Goal: Task Accomplishment & Management: Manage account settings

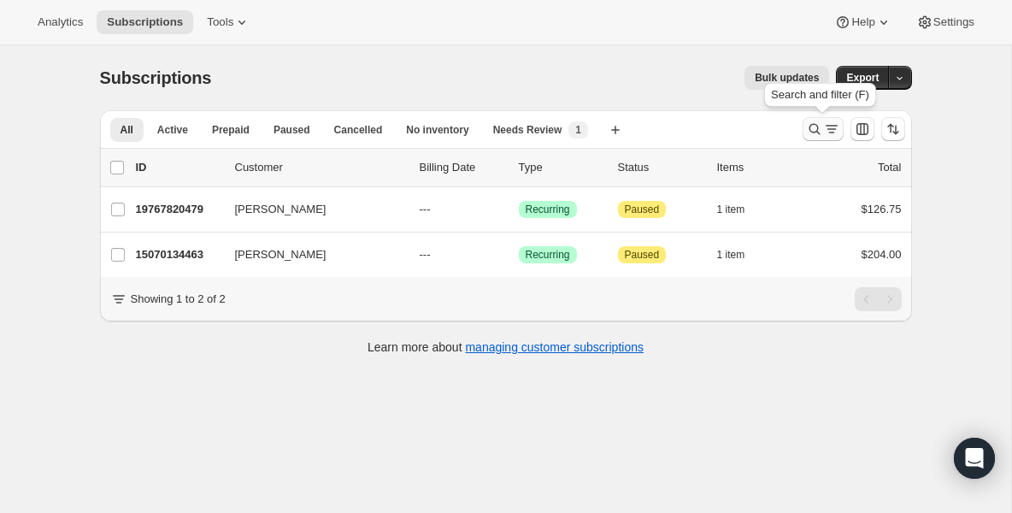
click at [804, 124] on button "Search and filter results" at bounding box center [823, 129] width 41 height 24
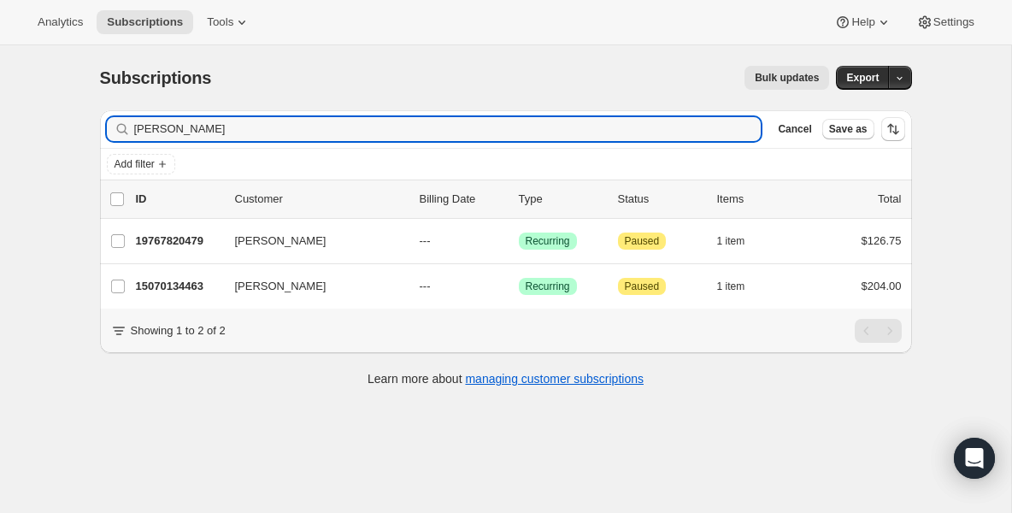
drag, startPoint x: 211, startPoint y: 126, endPoint x: 4, endPoint y: 123, distance: 206.9
click at [4, 124] on div "Subscriptions. This page is ready Subscriptions Bulk updates More actions Bulk …" at bounding box center [505, 301] width 1011 height 513
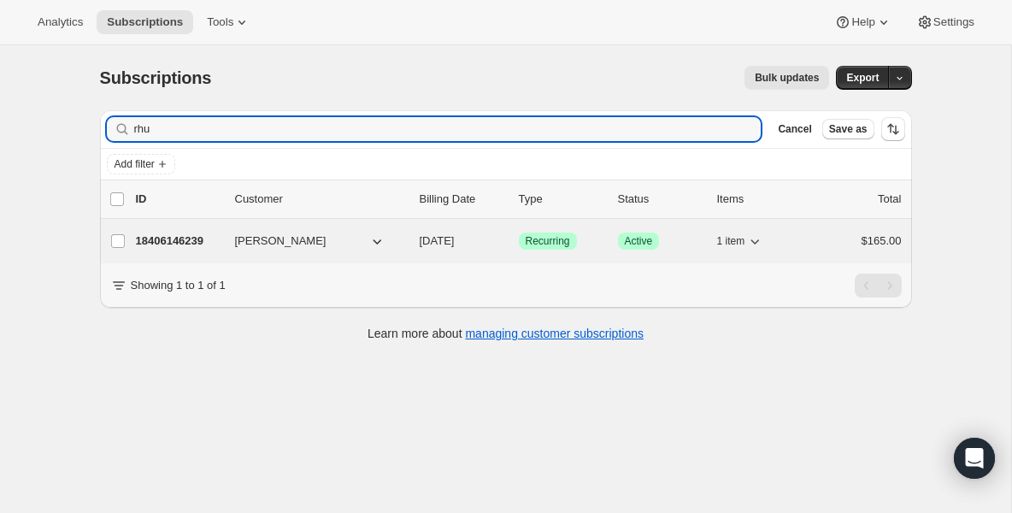
type input "rhu"
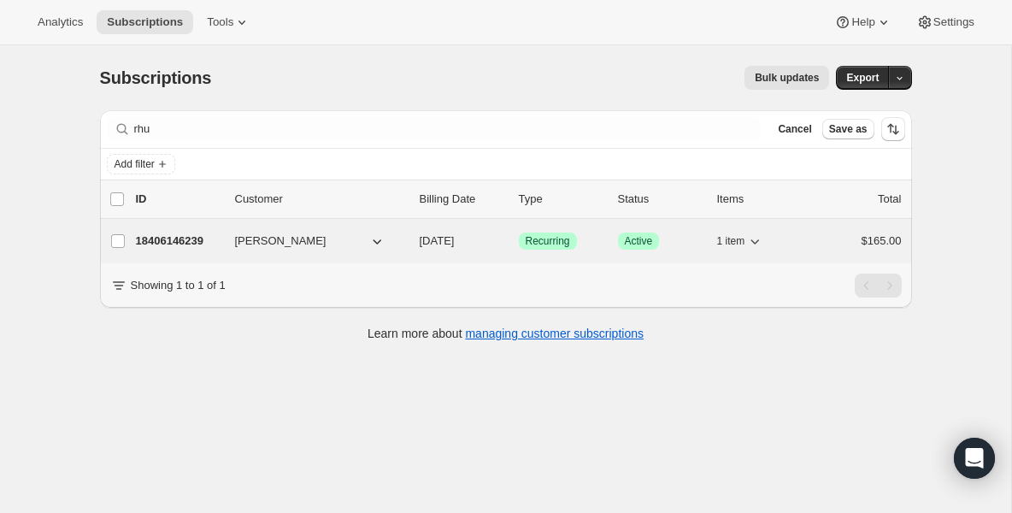
click at [162, 250] on div "18406146239 RHUDSON FONSECA 08/25/2025 Success Recurring Success Active 1 item …" at bounding box center [519, 241] width 766 height 24
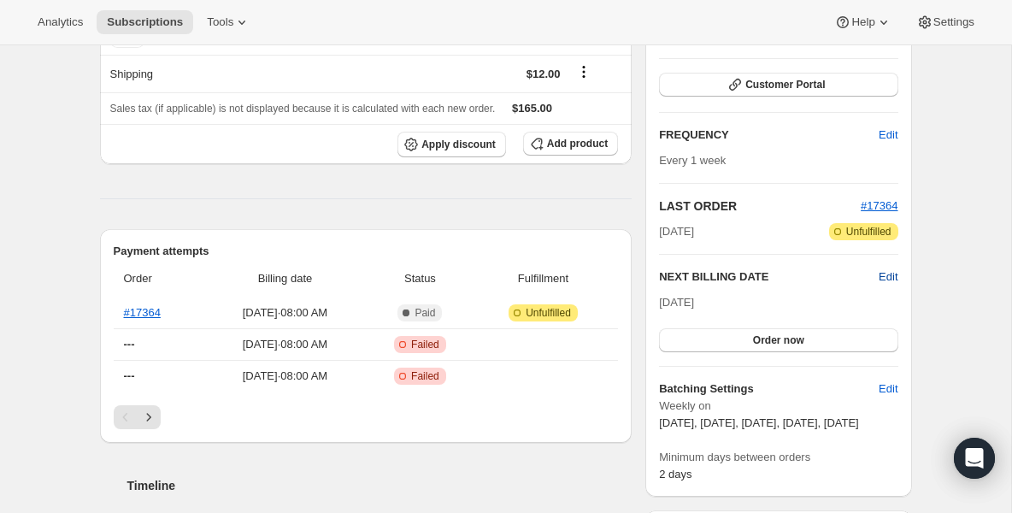
scroll to position [199, 0]
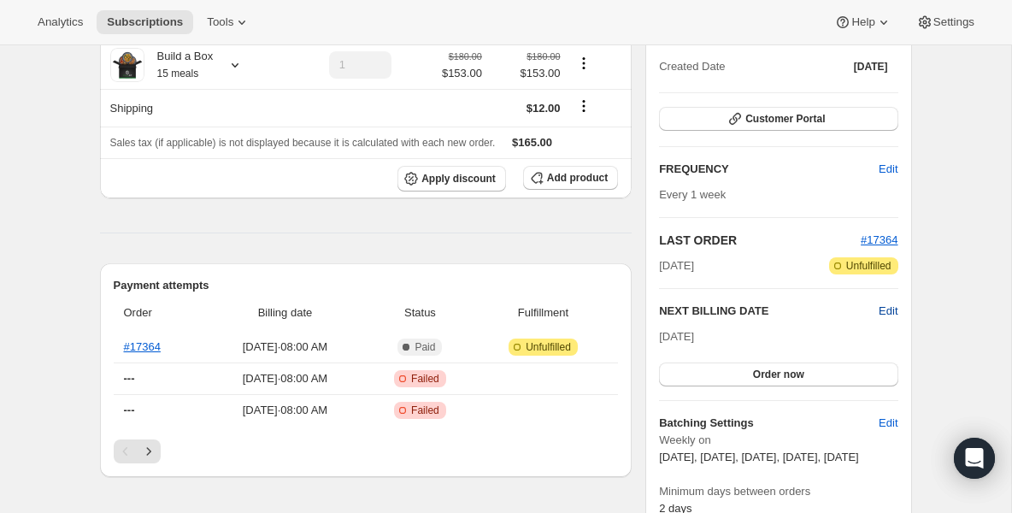
click at [885, 311] on span "Edit" at bounding box center [888, 311] width 19 height 17
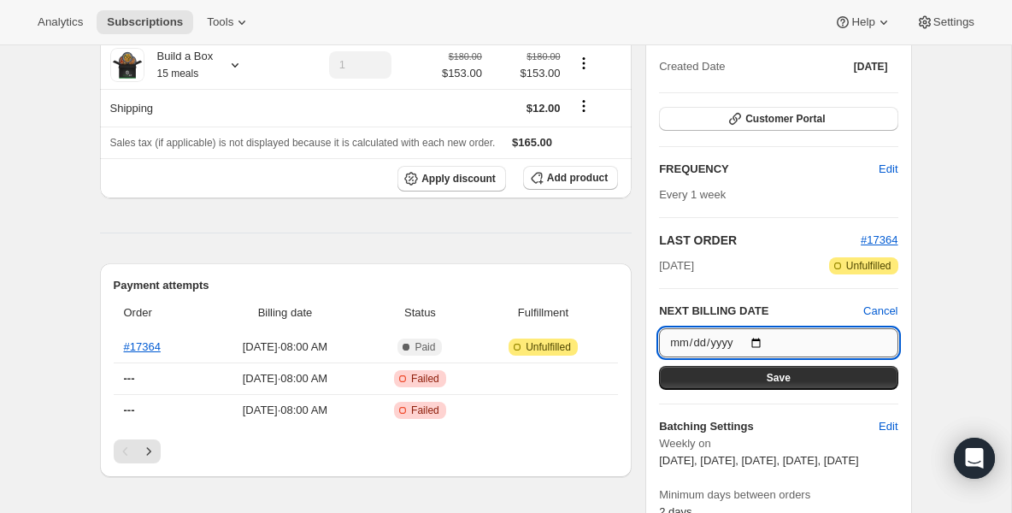
click at [757, 345] on input "2025-08-25" at bounding box center [778, 342] width 239 height 29
type input "2025-09-07"
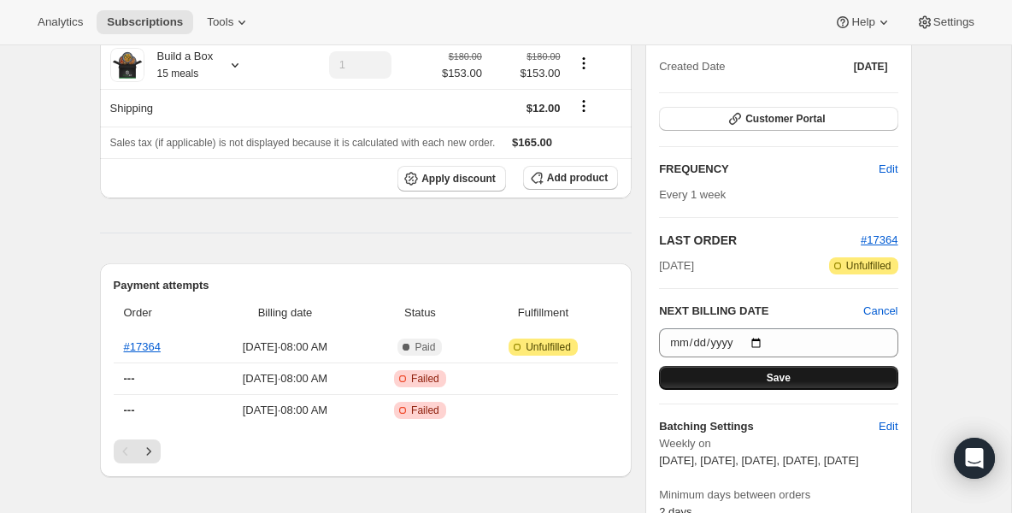
click at [694, 373] on button "Save" at bounding box center [778, 378] width 239 height 24
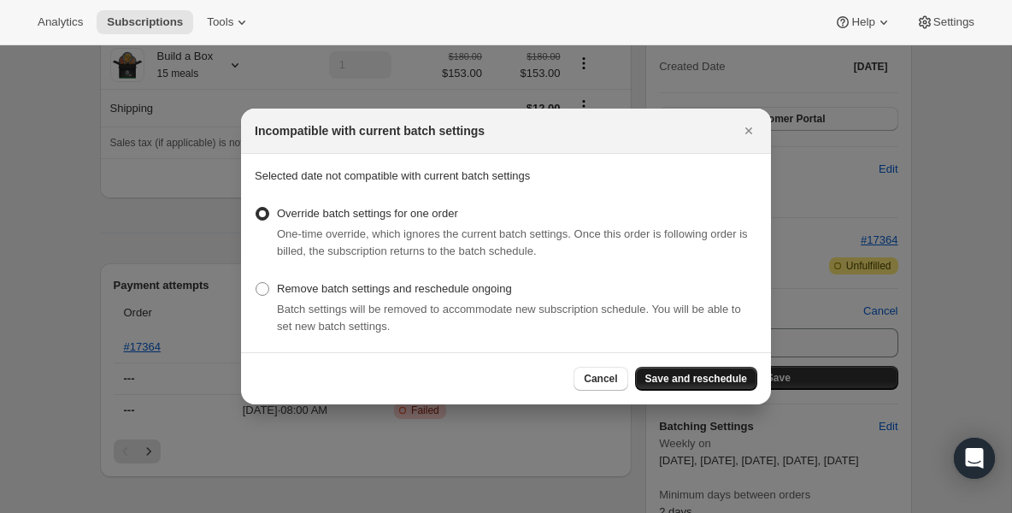
click at [692, 382] on span "Save and reschedule" at bounding box center [696, 379] width 102 height 14
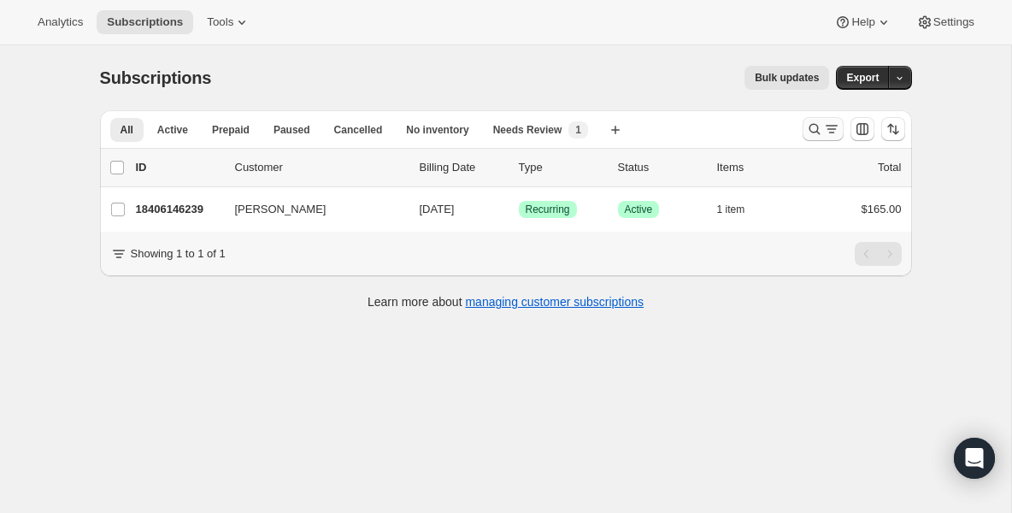
click at [813, 122] on icon "Search and filter results" at bounding box center [814, 129] width 17 height 17
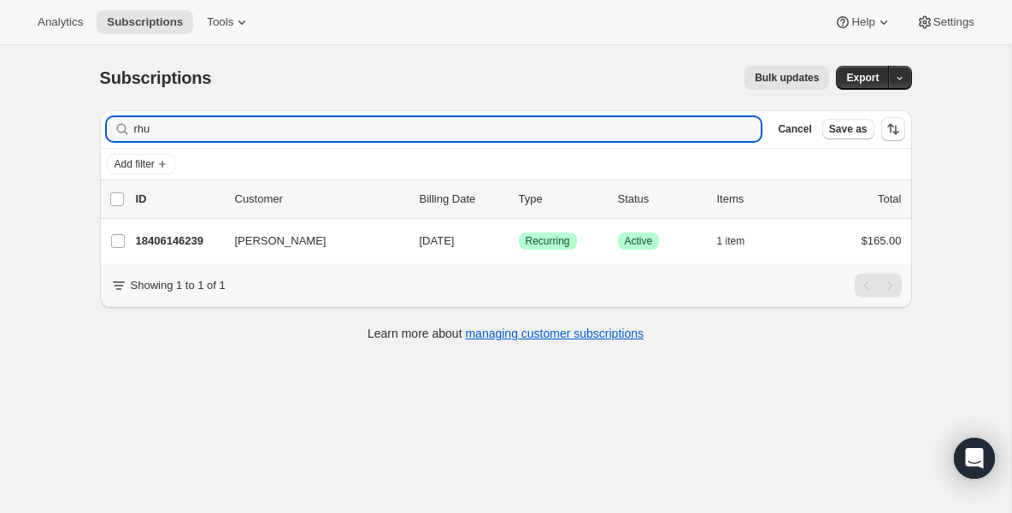
drag, startPoint x: 375, startPoint y: 127, endPoint x: -79, endPoint y: 128, distance: 453.9
click at [0, 128] on html "Analytics Subscriptions Tools Help Settings Skip to content Subscriptions. This…" at bounding box center [506, 256] width 1012 height 513
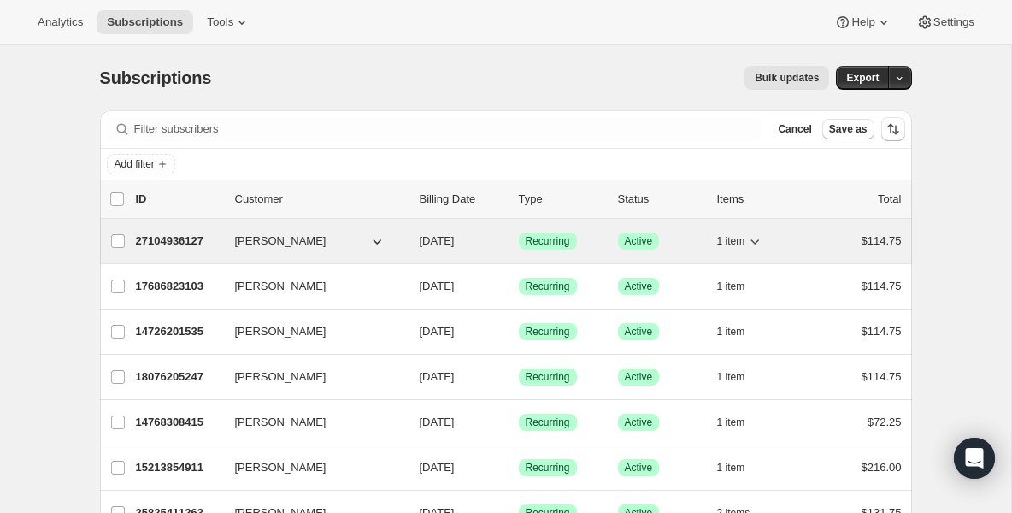
click at [374, 246] on icon "button" at bounding box center [376, 241] width 17 height 17
click at [308, 227] on div "Sarah Abdelnabi 27104936127 Sarah Abdelnabi 08/22/2025 Success Recurring Succes…" at bounding box center [506, 241] width 812 height 44
click at [296, 236] on span "Sarah Abdelnabi" at bounding box center [280, 241] width 91 height 17
click at [226, 240] on div "27104936127 Sarah Abdelnabi 08/22/2025 Success Recurring Success Active 1 item …" at bounding box center [519, 241] width 766 height 24
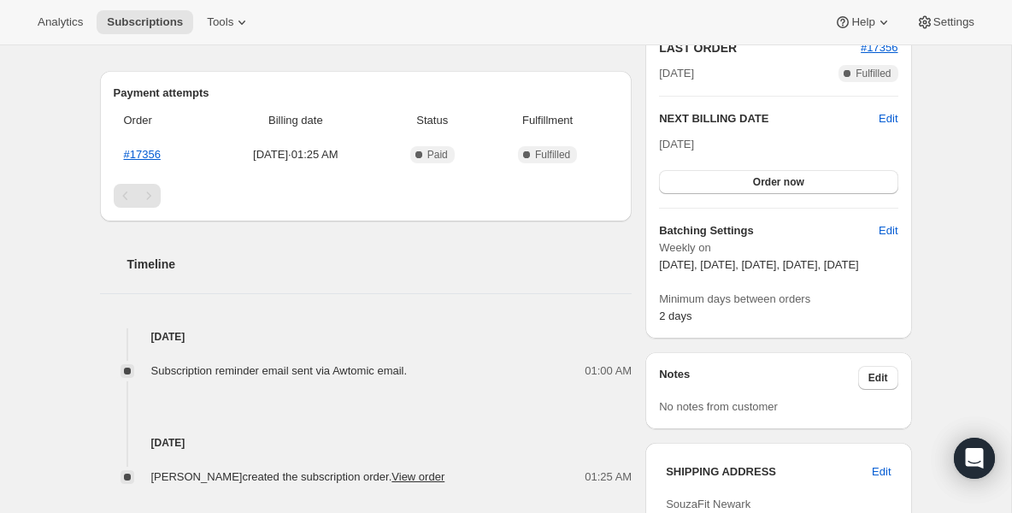
scroll to position [445, 0]
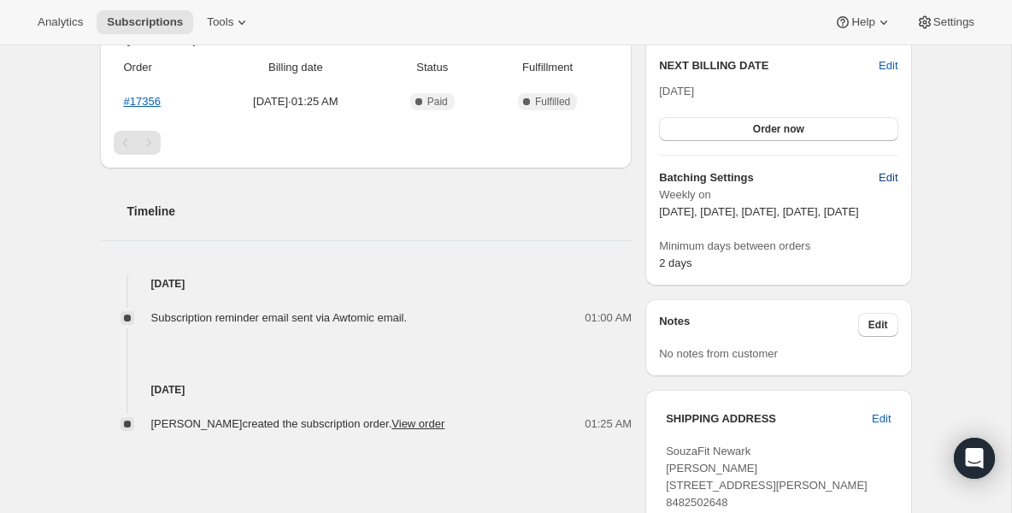
click at [895, 178] on span "Edit" at bounding box center [888, 177] width 19 height 17
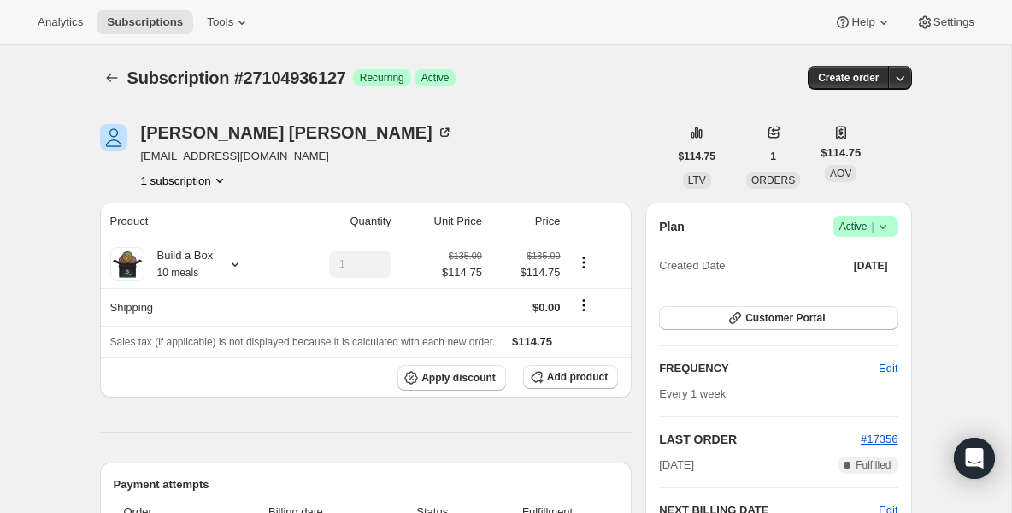
select select "WEEKDAY"
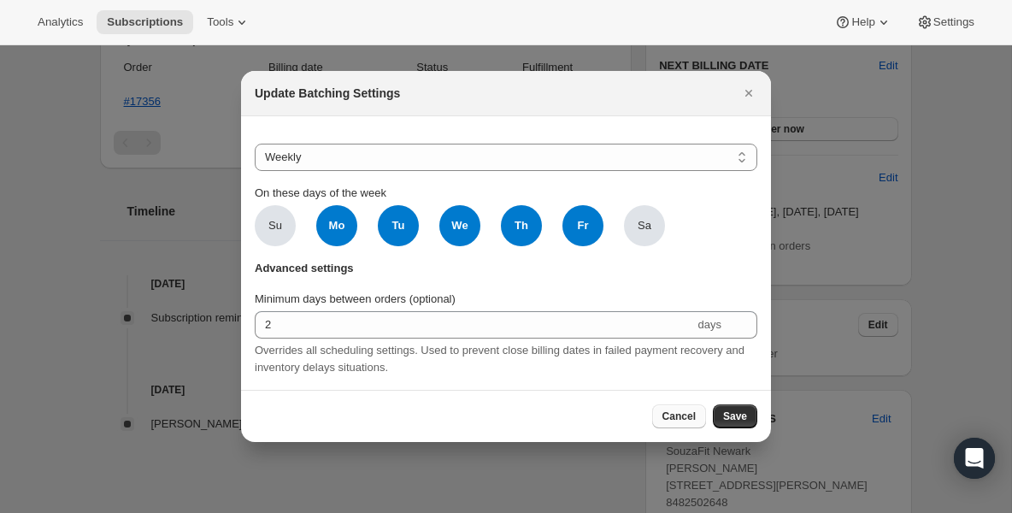
click at [685, 418] on span "Cancel" at bounding box center [679, 416] width 33 height 14
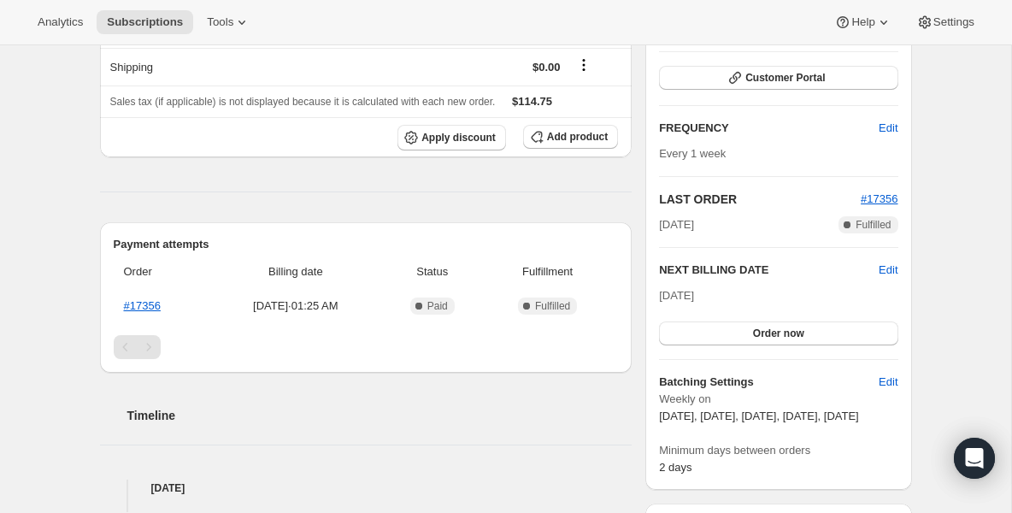
scroll to position [239, 0]
click at [881, 274] on span "Edit" at bounding box center [888, 271] width 19 height 17
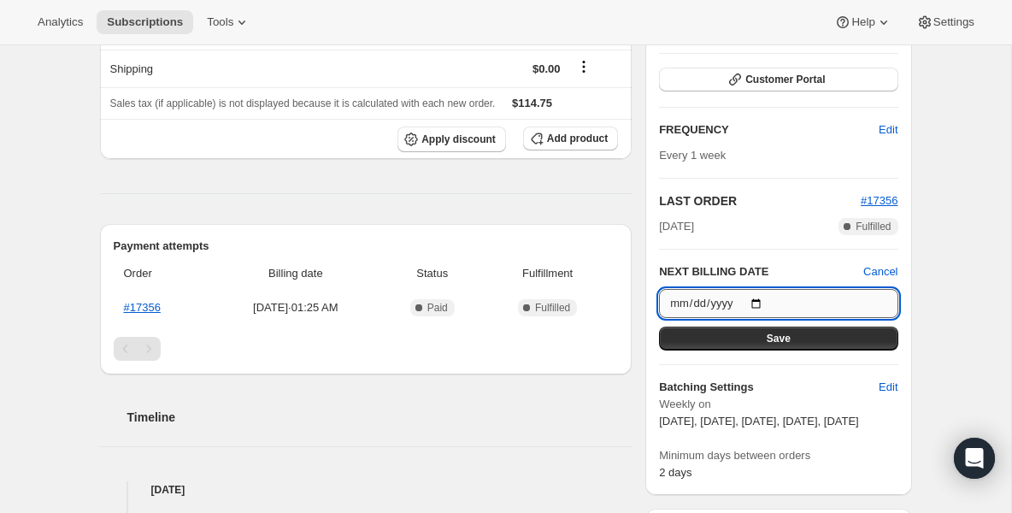
click at [763, 303] on input "2025-08-22" at bounding box center [778, 303] width 239 height 29
type input "2025-08-26"
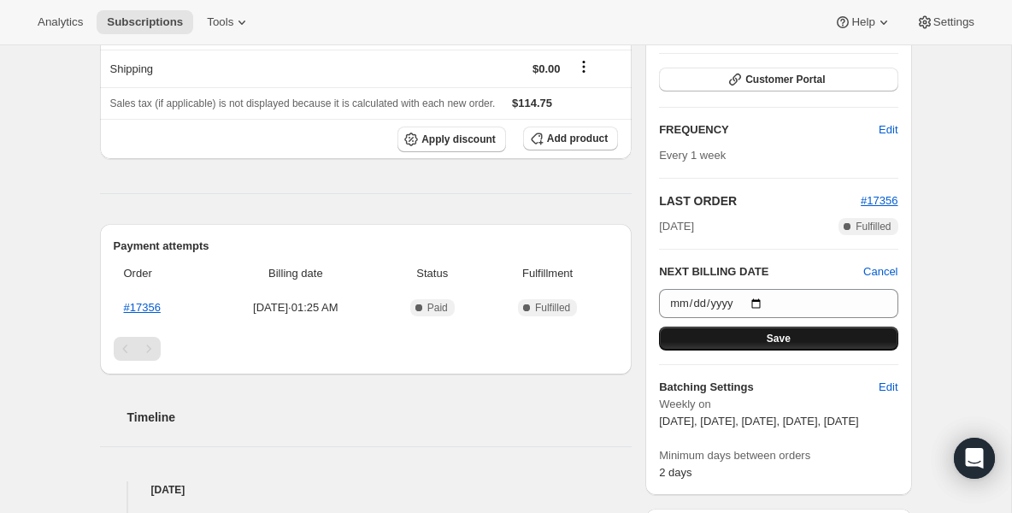
click at [728, 333] on button "Save" at bounding box center [778, 339] width 239 height 24
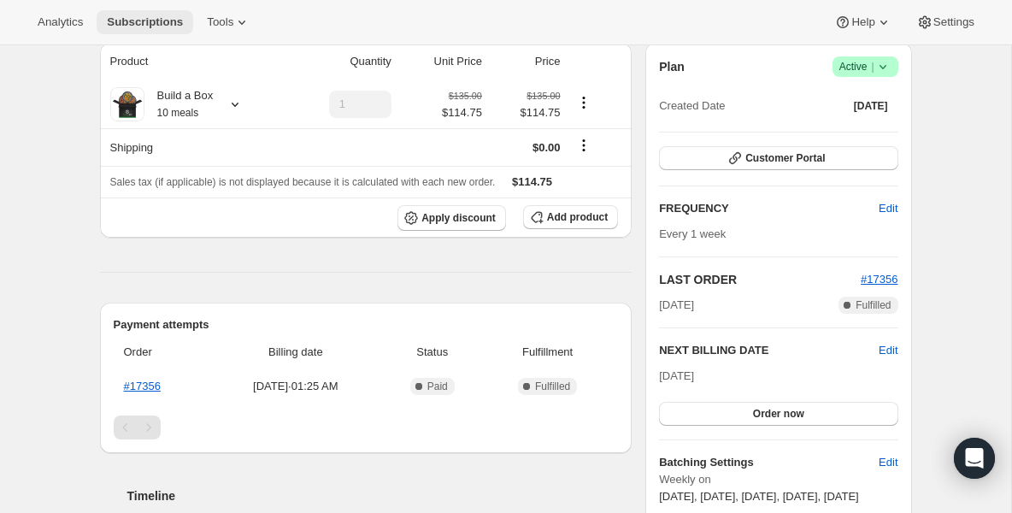
click at [174, 25] on span "Subscriptions" at bounding box center [145, 22] width 76 height 14
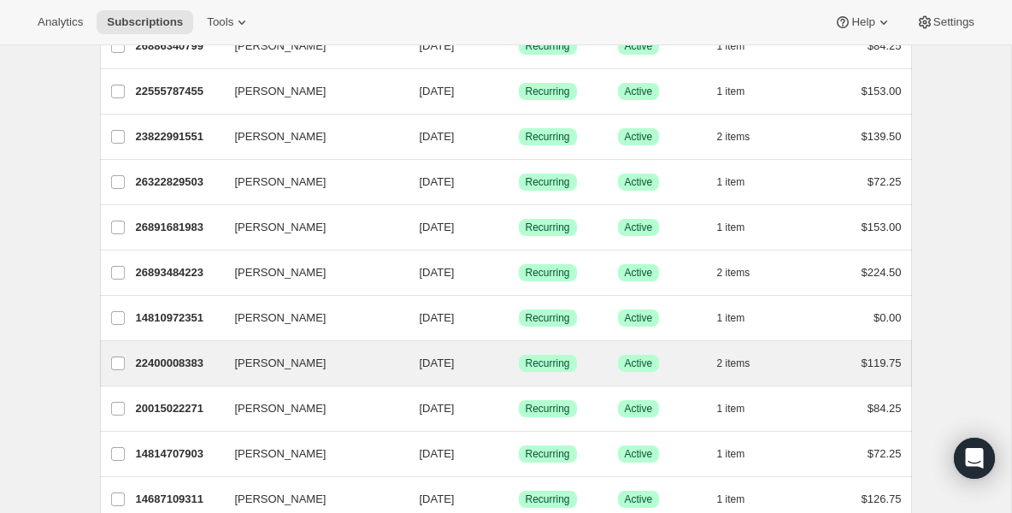
scroll to position [1163, 0]
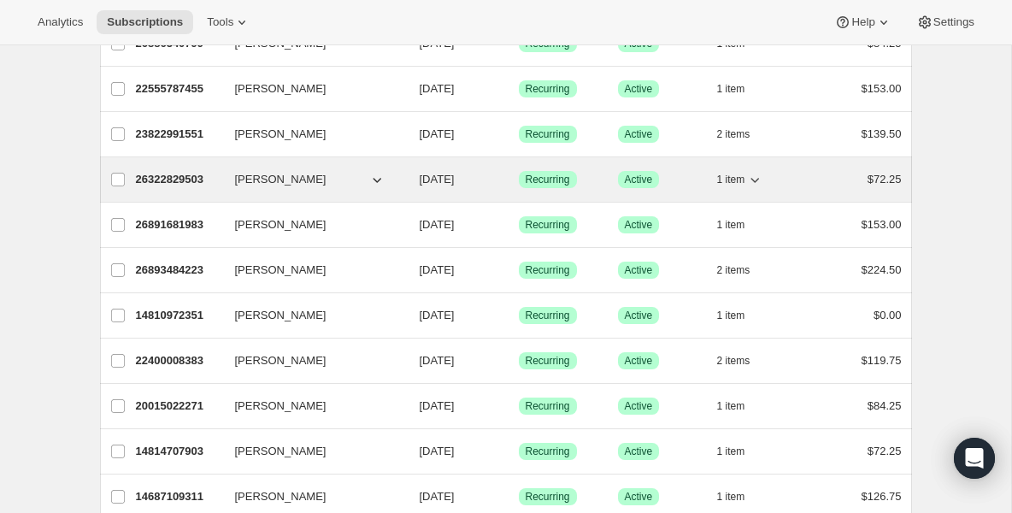
click at [203, 183] on p "26322829503" at bounding box center [178, 179] width 85 height 17
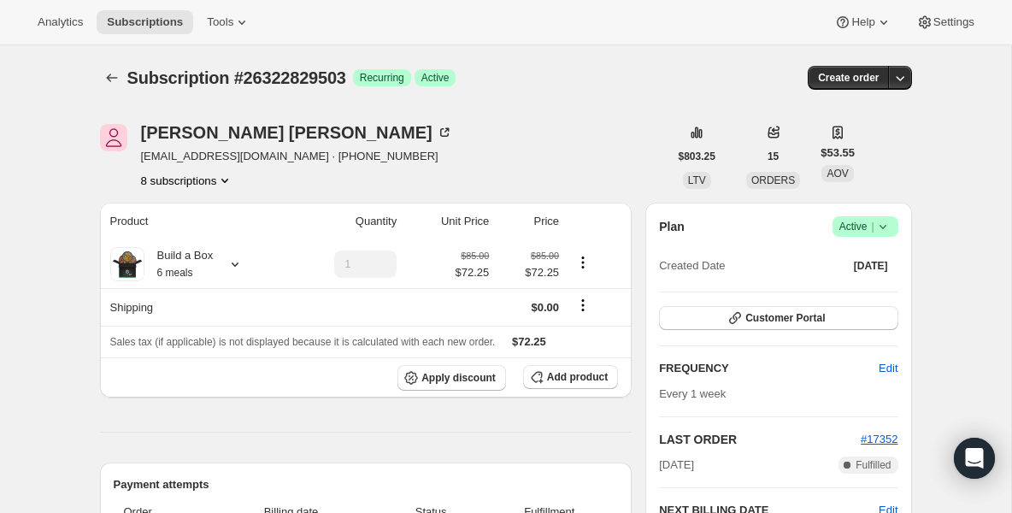
click at [882, 228] on icon at bounding box center [882, 227] width 7 height 4
click at [828, 262] on span "Pause subscription" at bounding box center [859, 260] width 94 height 13
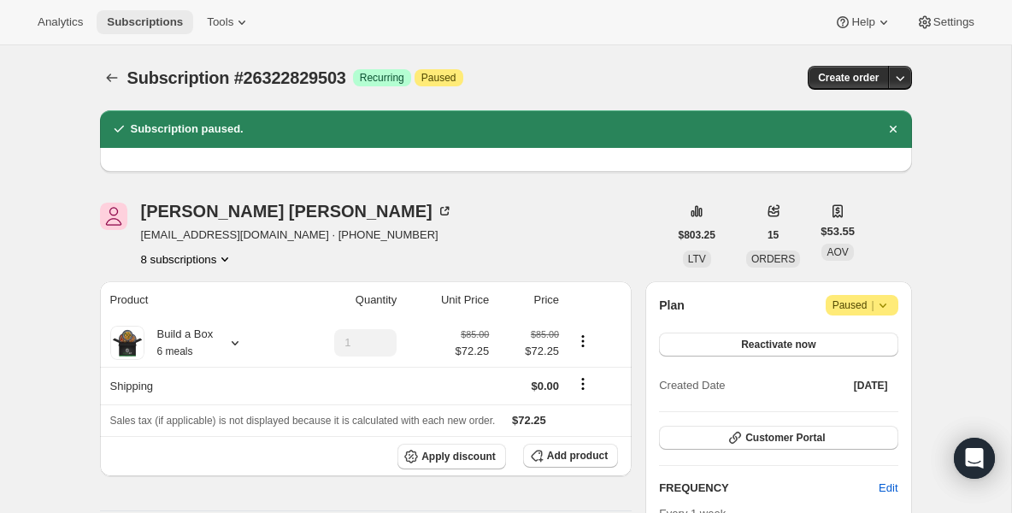
click at [165, 27] on span "Subscriptions" at bounding box center [145, 22] width 76 height 14
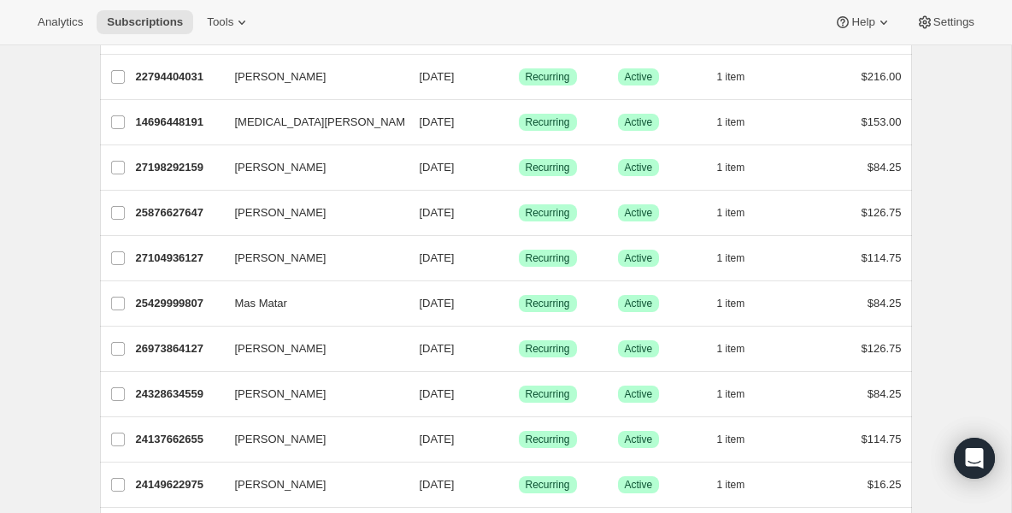
scroll to position [1676, 0]
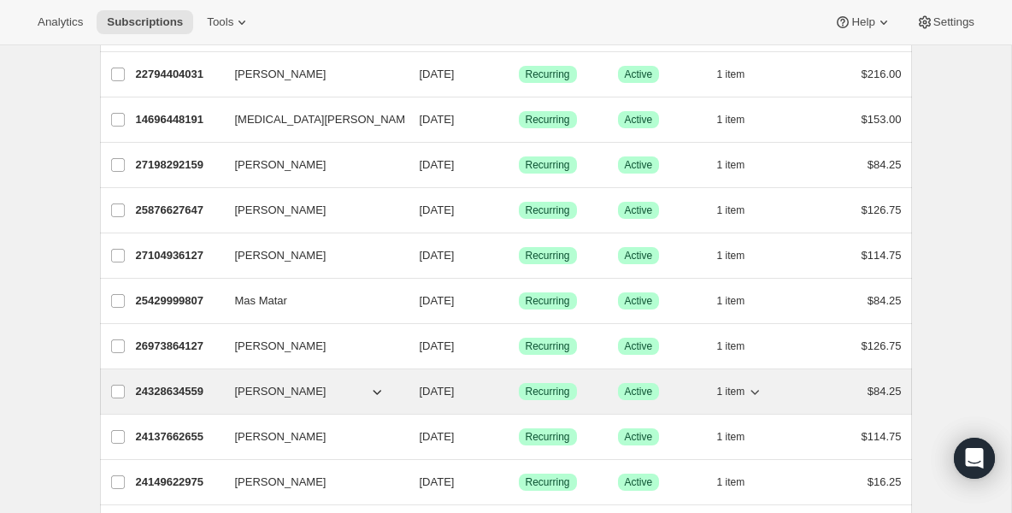
click at [404, 393] on div "[PERSON_NAME]" at bounding box center [320, 391] width 171 height 17
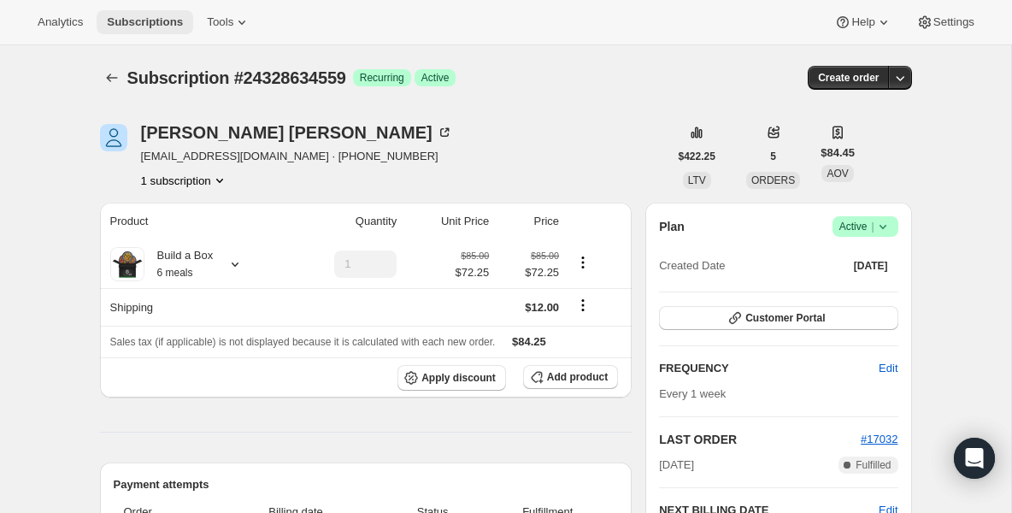
click at [164, 15] on span "Subscriptions" at bounding box center [145, 22] width 76 height 14
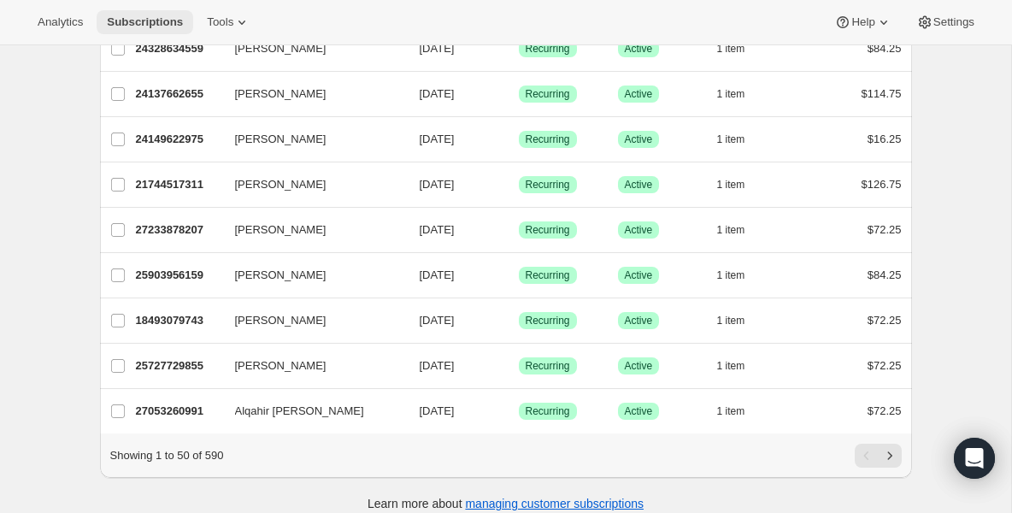
scroll to position [2035, 0]
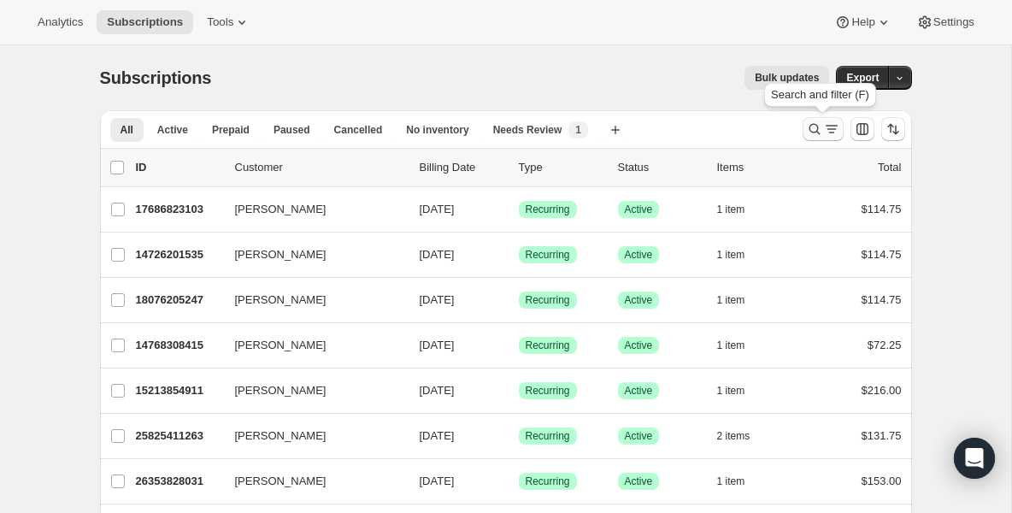
click at [815, 136] on icon "Search and filter results" at bounding box center [814, 129] width 17 height 17
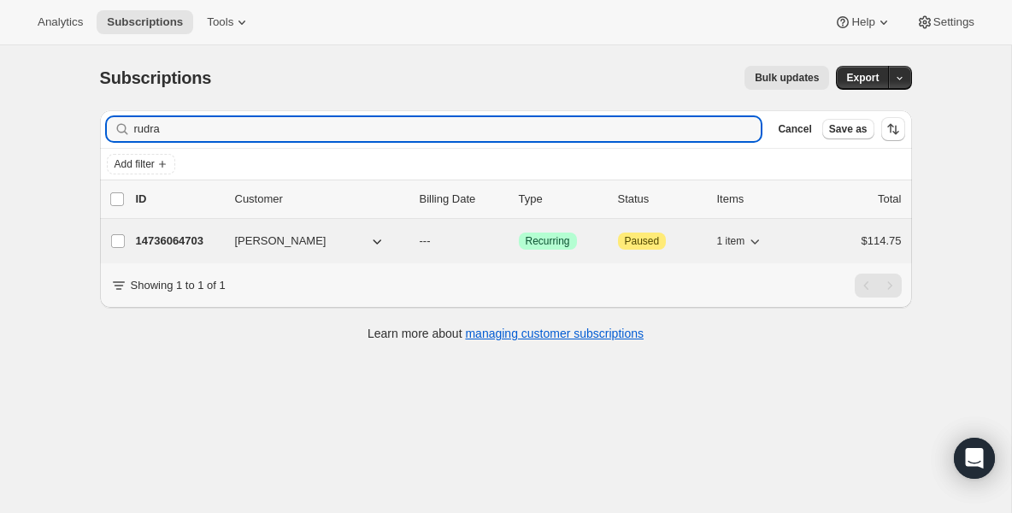
type input "rudra"
click at [192, 246] on p "14736064703" at bounding box center [178, 241] width 85 height 17
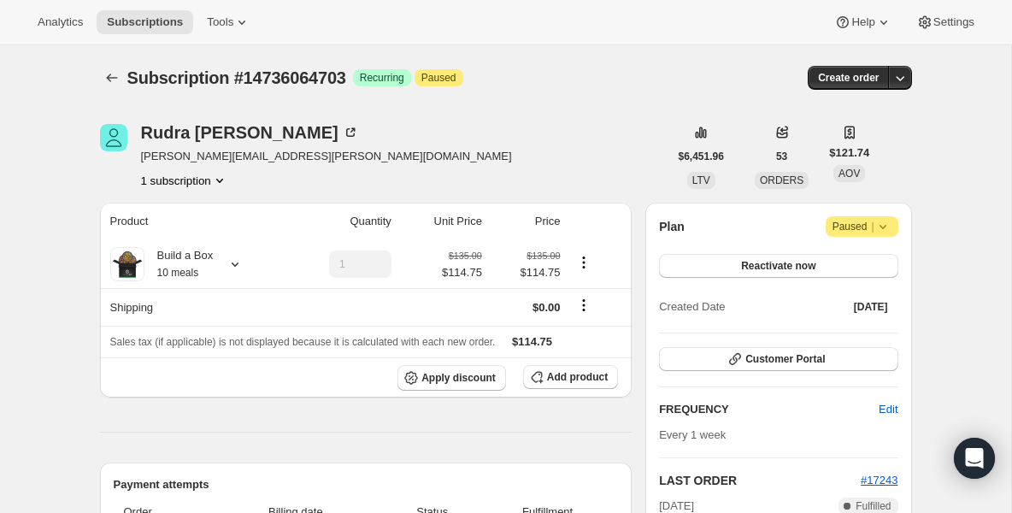
click at [887, 221] on icon at bounding box center [883, 226] width 17 height 17
click at [791, 276] on button "Reactivate now" at bounding box center [778, 266] width 239 height 24
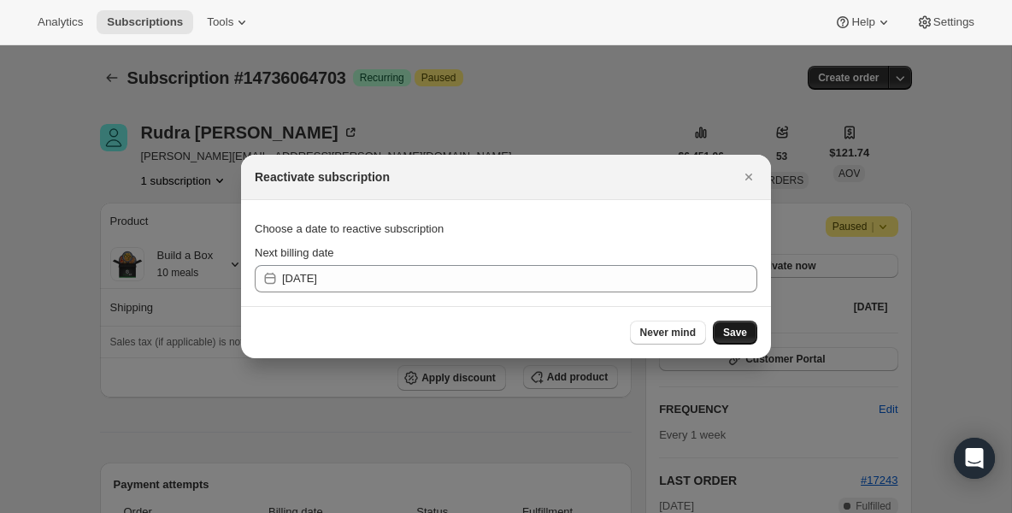
click at [737, 325] on button "Save" at bounding box center [735, 333] width 44 height 24
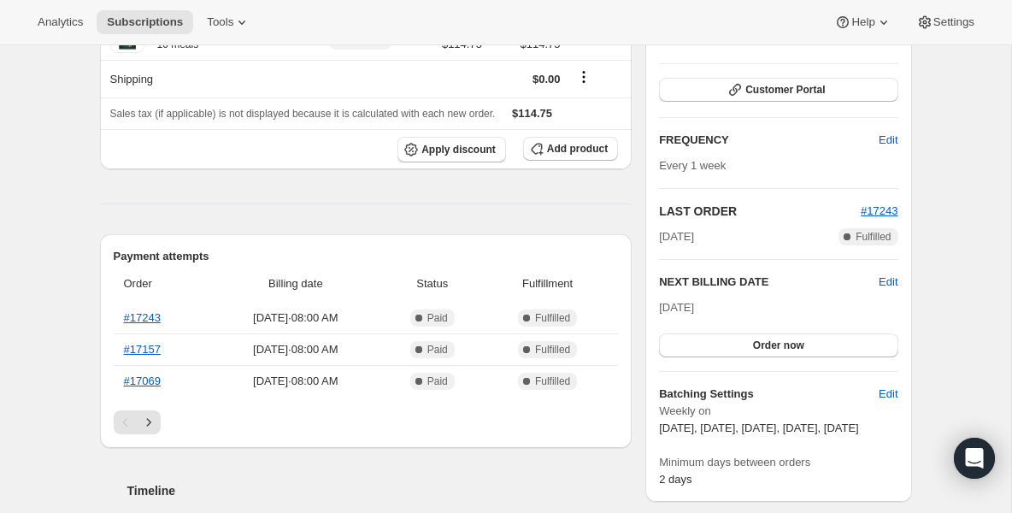
scroll to position [308, 0]
click at [884, 285] on span "Edit" at bounding box center [888, 281] width 19 height 17
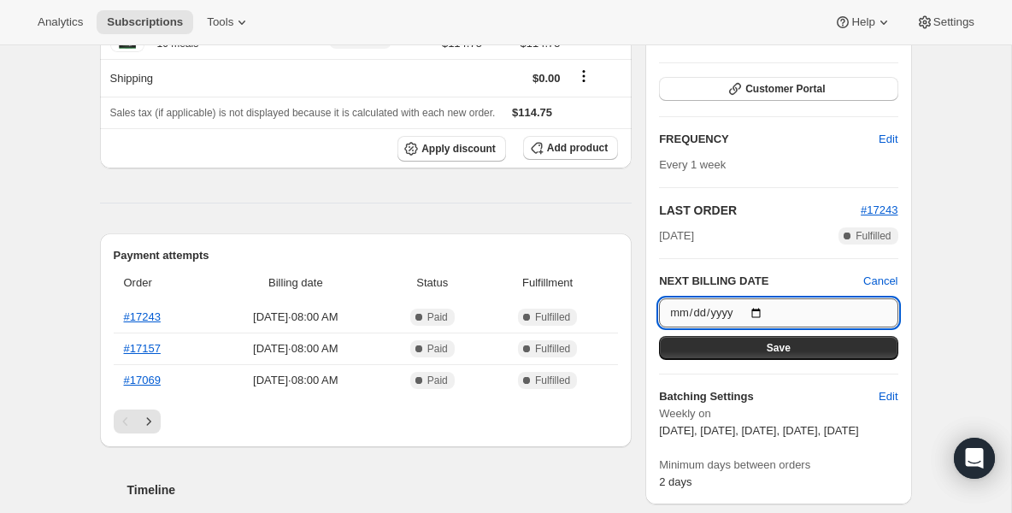
click at [761, 311] on input "2025-08-22" at bounding box center [778, 312] width 239 height 29
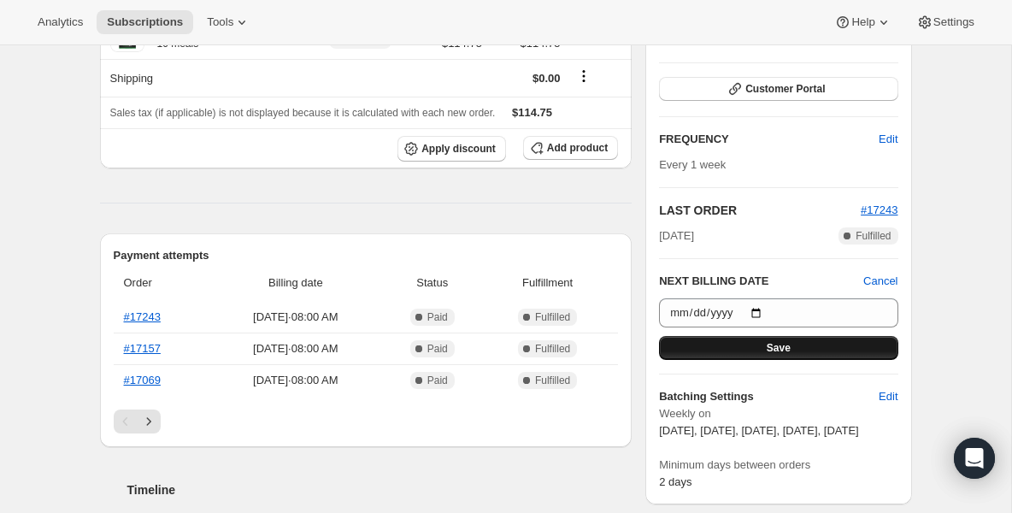
click at [833, 347] on button "Save" at bounding box center [778, 348] width 239 height 24
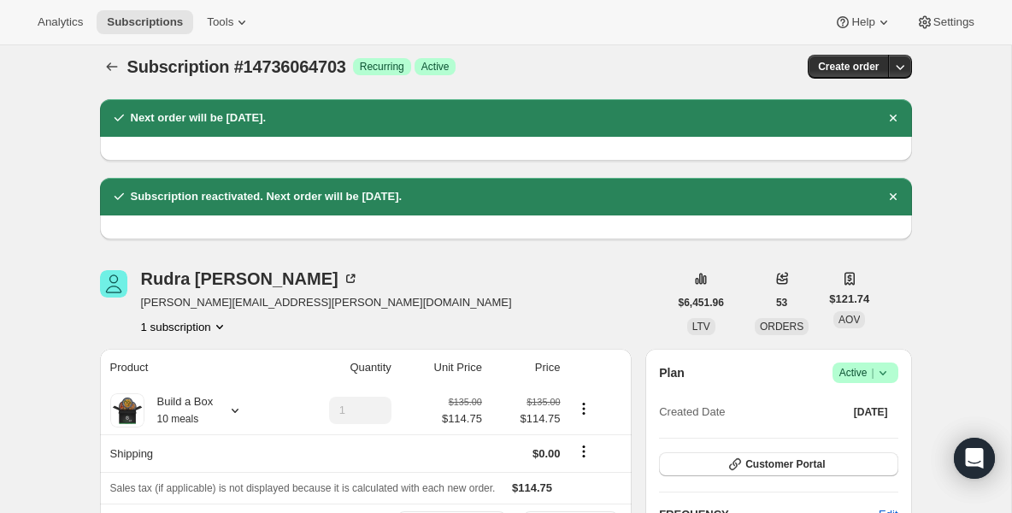
scroll to position [0, 0]
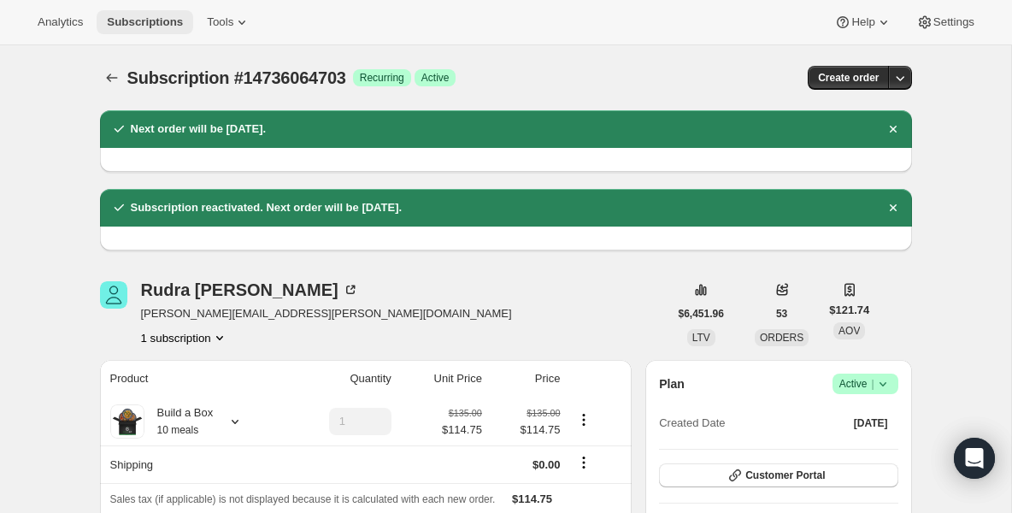
click at [160, 21] on span "Subscriptions" at bounding box center [145, 22] width 76 height 14
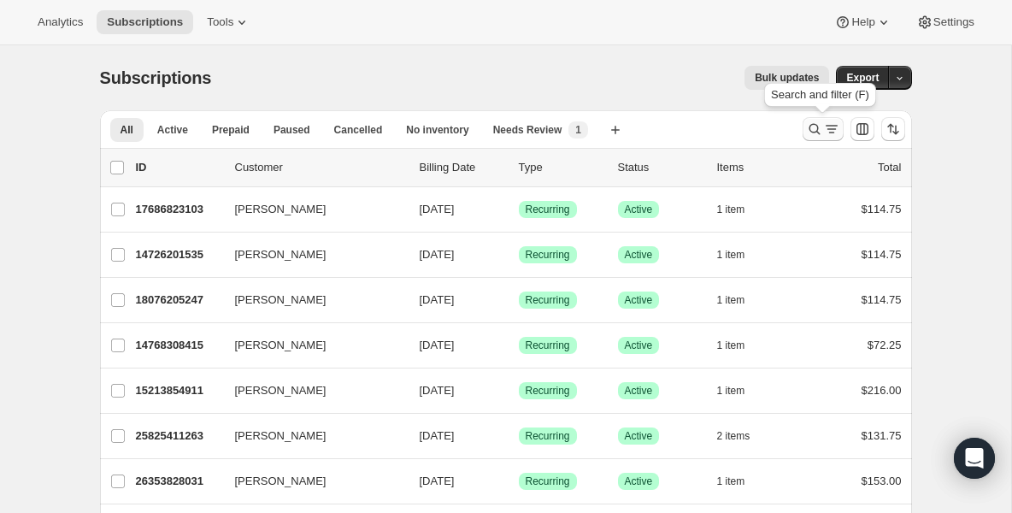
click at [812, 133] on icon "Search and filter results" at bounding box center [814, 129] width 17 height 17
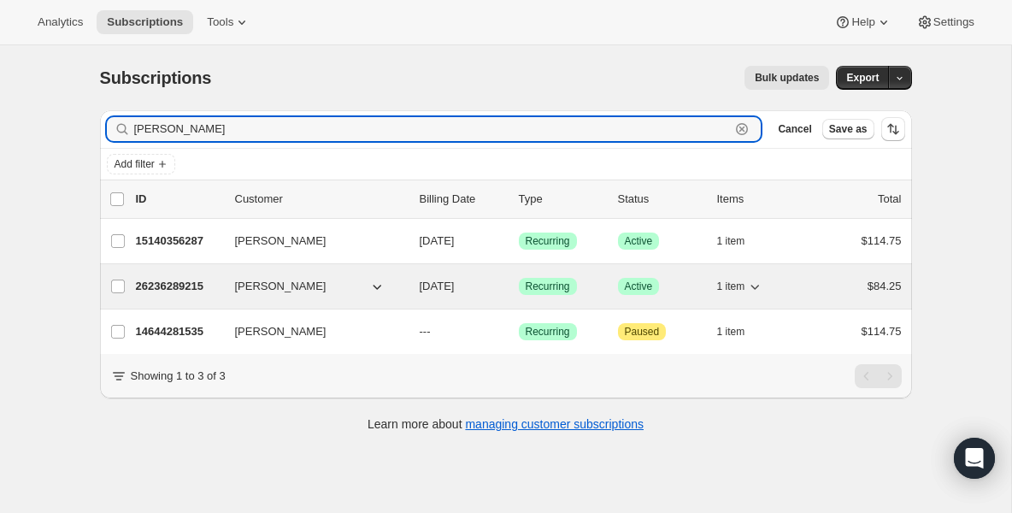
type input "luis"
click at [162, 293] on p "26236289215" at bounding box center [178, 286] width 85 height 17
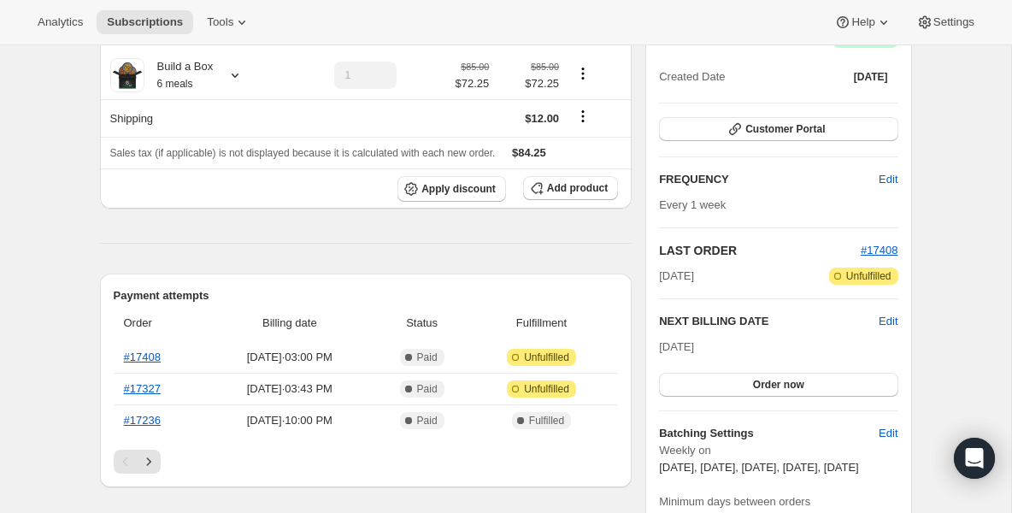
scroll to position [171, 0]
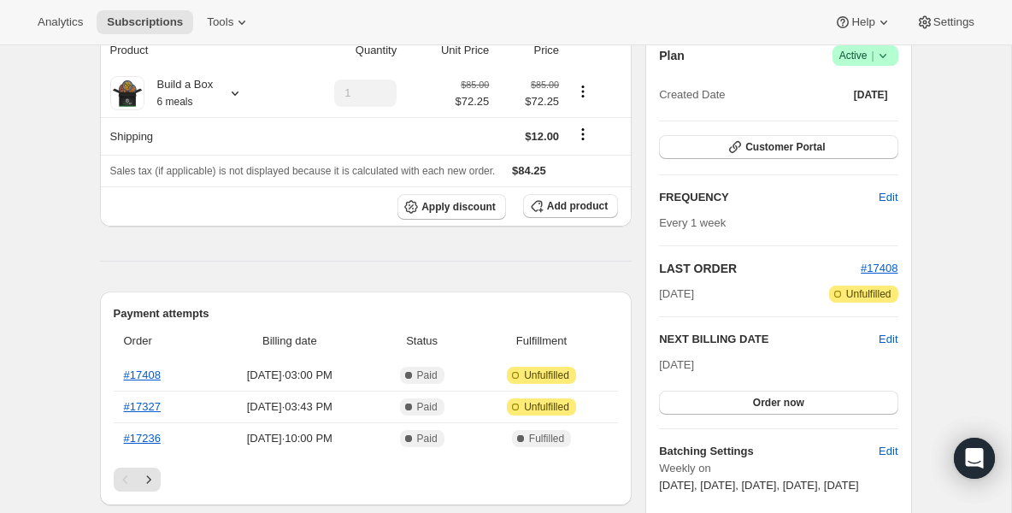
click at [882, 58] on icon at bounding box center [883, 55] width 17 height 17
click at [853, 91] on span "Pause subscription" at bounding box center [859, 89] width 94 height 13
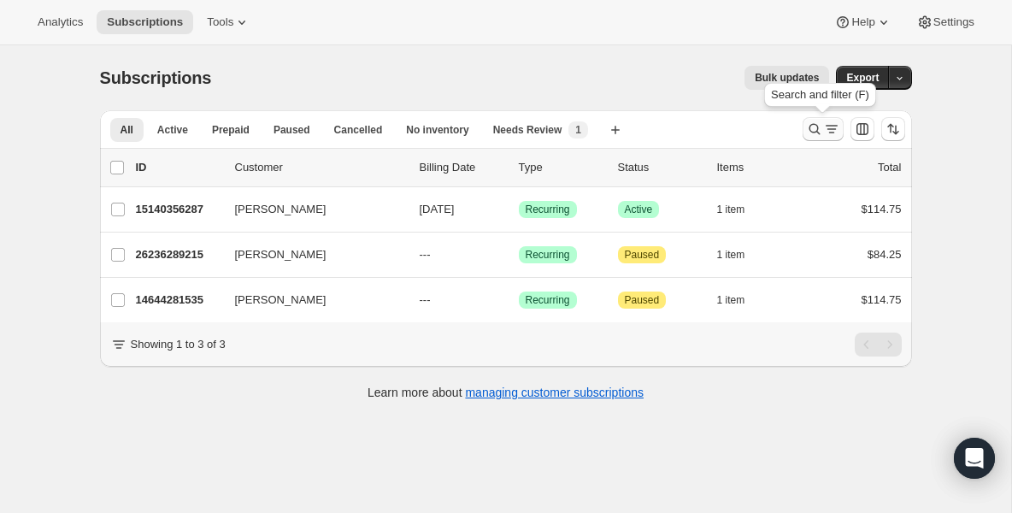
click at [810, 131] on icon "Search and filter results" at bounding box center [814, 129] width 17 height 17
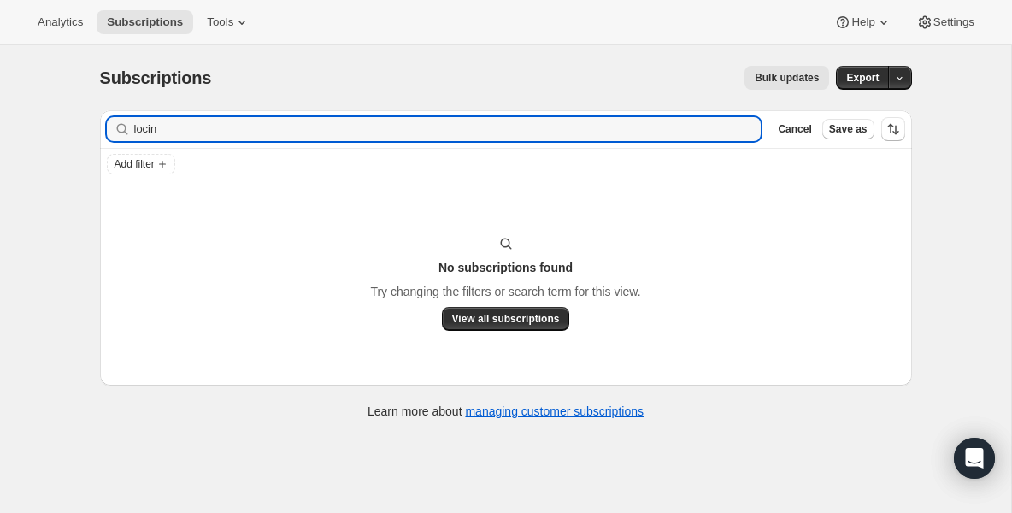
drag, startPoint x: 188, startPoint y: 135, endPoint x: -40, endPoint y: 107, distance: 230.0
click at [0, 107] on html "Analytics Subscriptions Tools Help Settings Skip to content Subscriptions. This…" at bounding box center [506, 256] width 1012 height 513
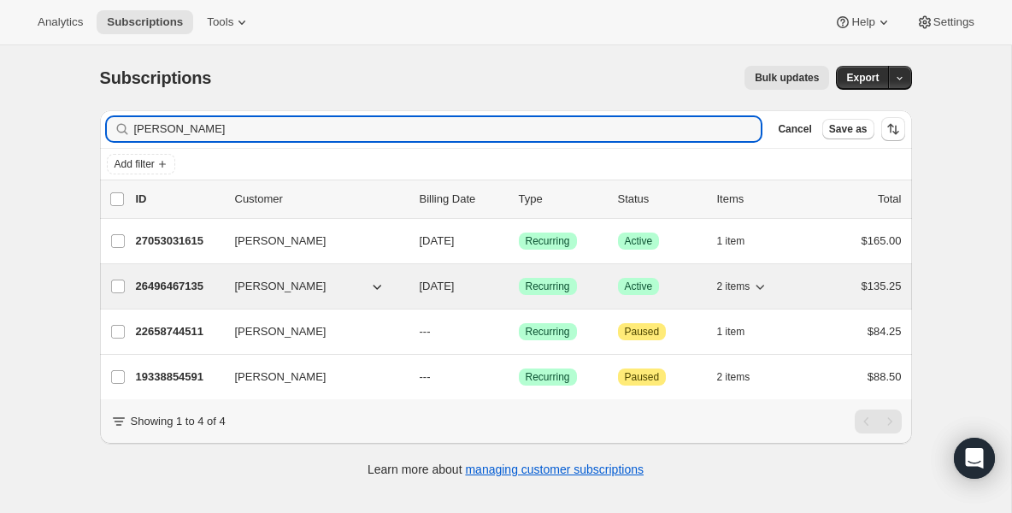
type input "nicol"
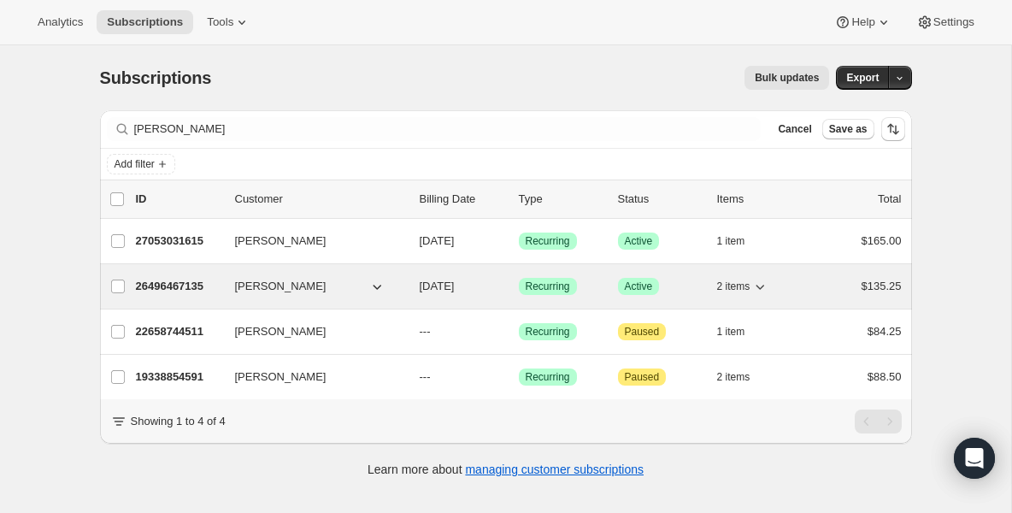
click at [157, 295] on div "26496467135 Nicole McTaggart 09/02/2025 Success Recurring Success Active 2 item…" at bounding box center [519, 286] width 766 height 24
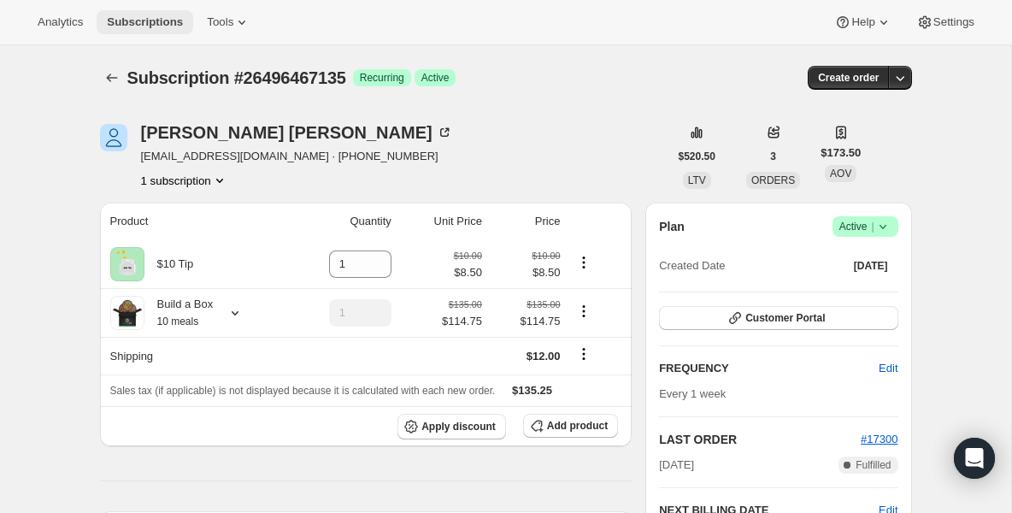
click at [177, 27] on span "Subscriptions" at bounding box center [145, 22] width 76 height 14
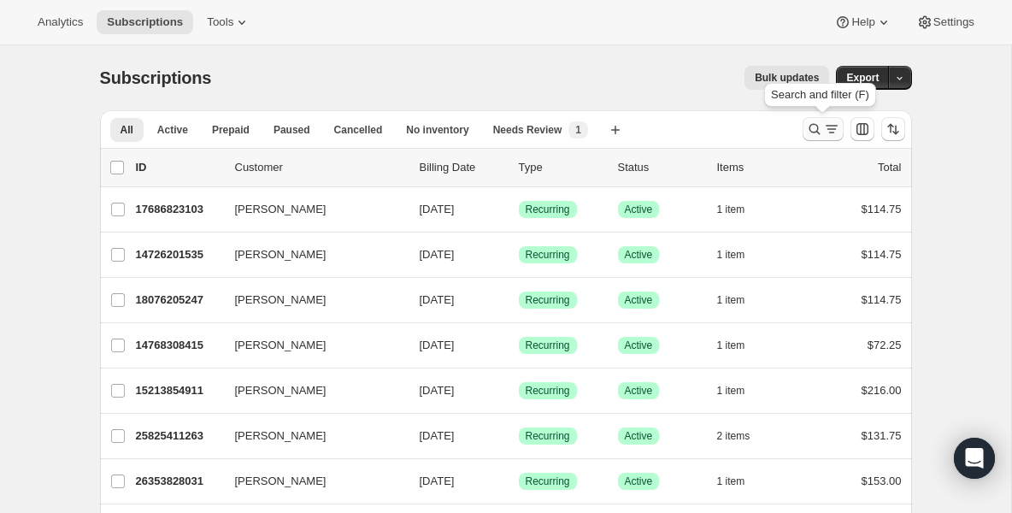
click at [810, 129] on icon "Search and filter results" at bounding box center [814, 129] width 17 height 17
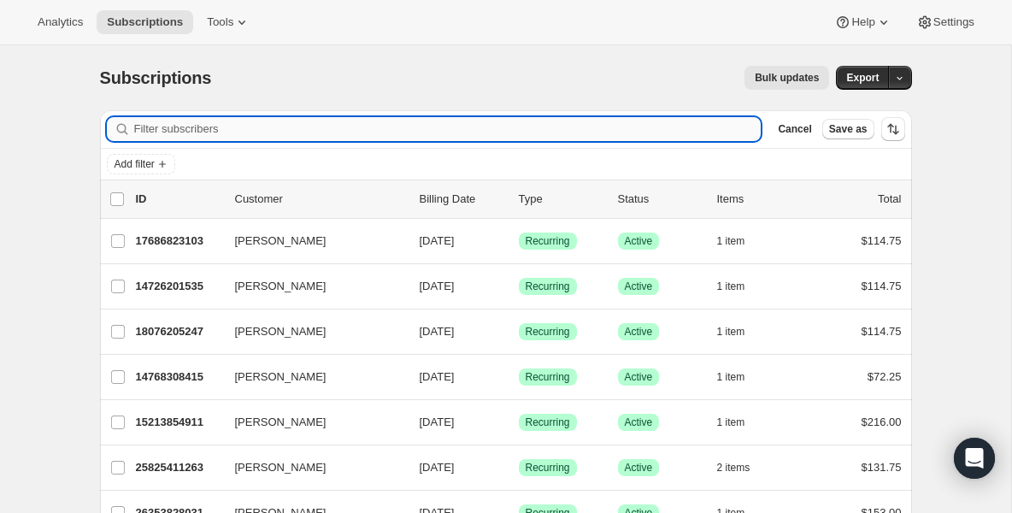
click at [332, 137] on input "Filter subscribers" at bounding box center [447, 129] width 627 height 24
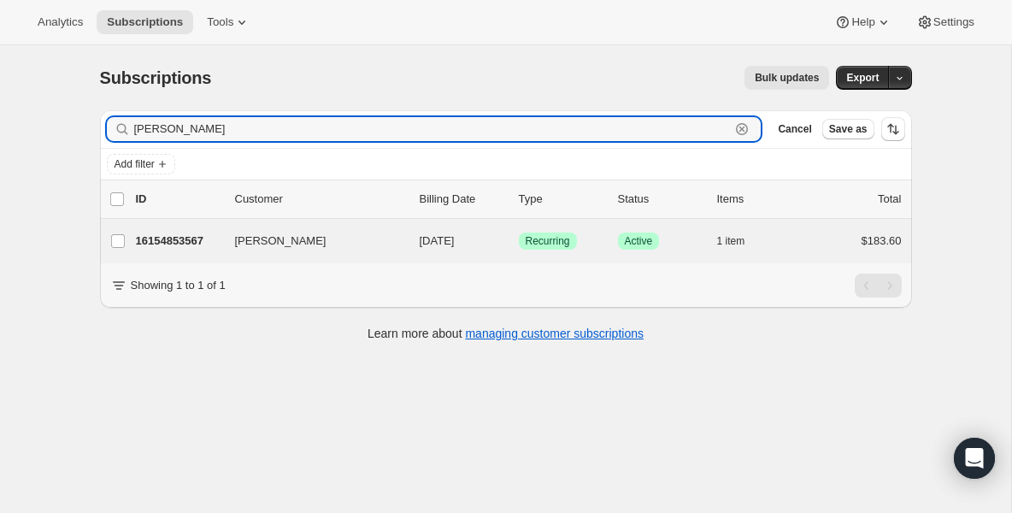
type input "grego"
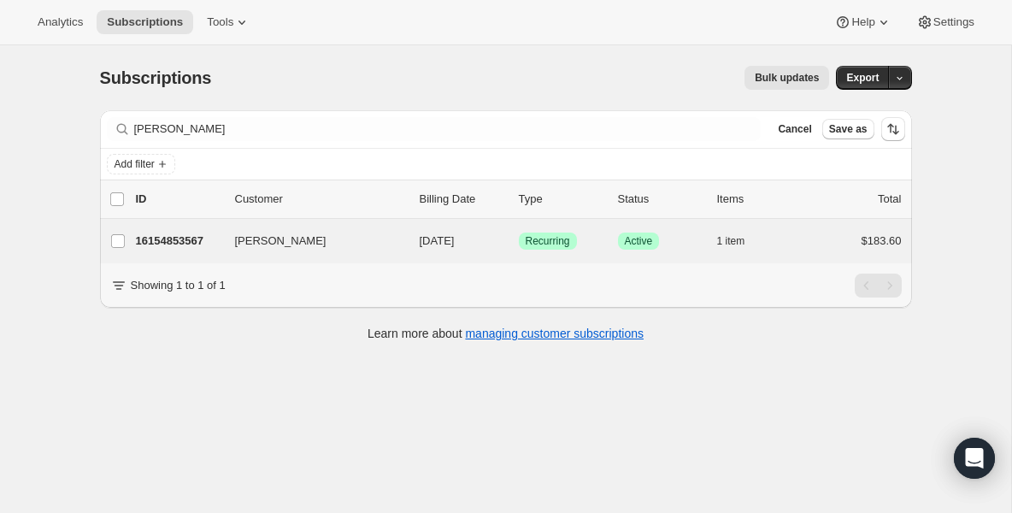
click at [174, 256] on div "Gregory Inestroza 16154853567 Gregory Inestroza 08/29/2025 Success Recurring Su…" at bounding box center [506, 241] width 812 height 44
click at [179, 245] on p "16154853567" at bounding box center [178, 241] width 85 height 17
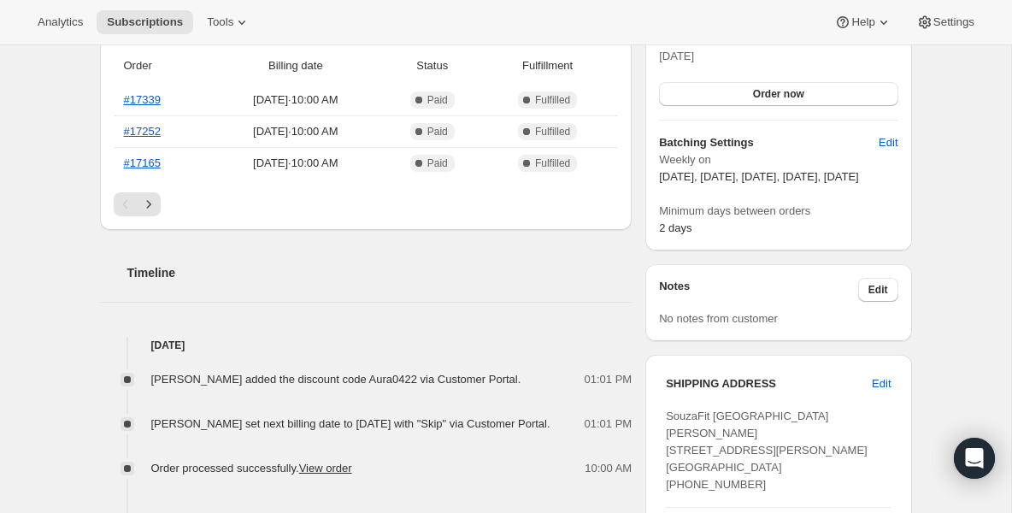
scroll to position [479, 0]
click at [169, 27] on span "Subscriptions" at bounding box center [145, 22] width 76 height 14
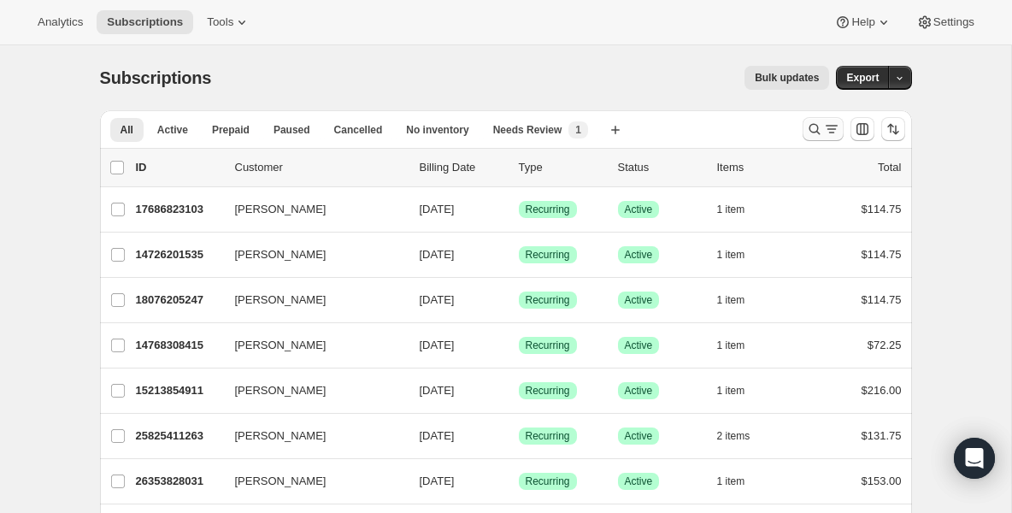
click at [807, 132] on icon "Search and filter results" at bounding box center [814, 129] width 17 height 17
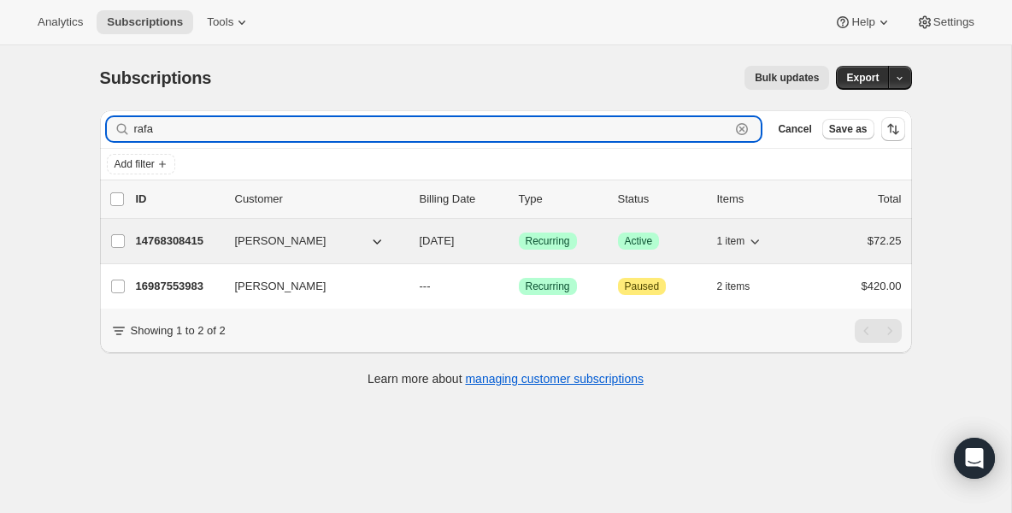
type input "rafa"
click at [201, 237] on p "14768308415" at bounding box center [178, 241] width 85 height 17
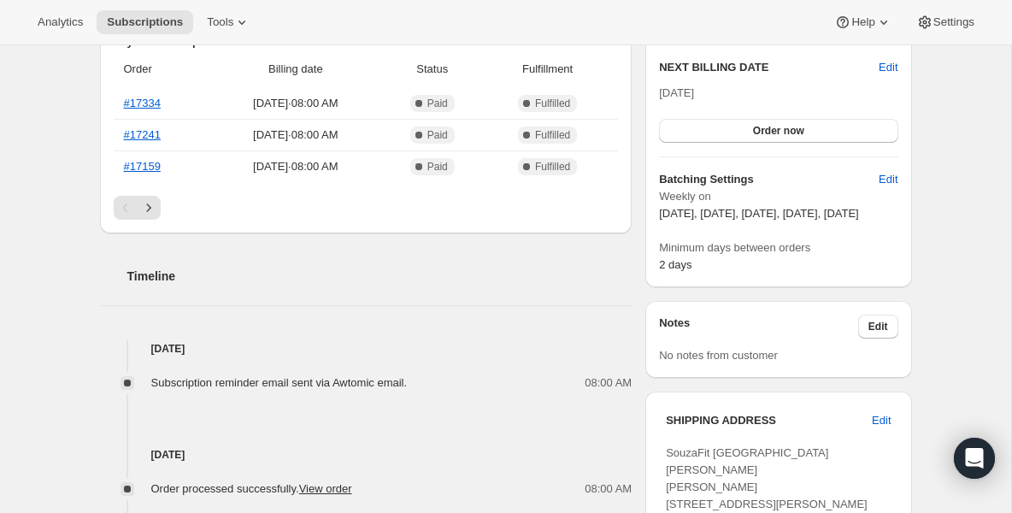
scroll to position [410, 0]
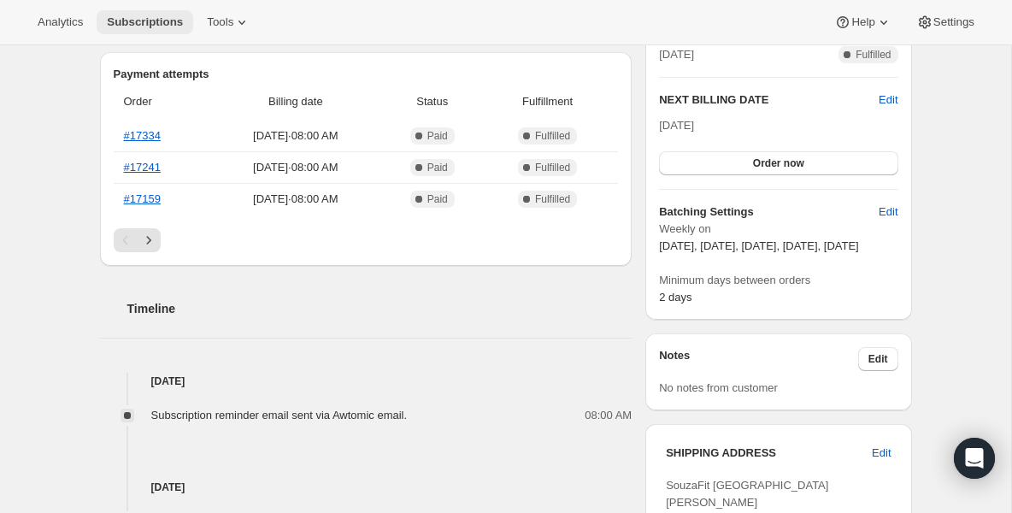
click at [164, 12] on button "Subscriptions" at bounding box center [145, 22] width 97 height 24
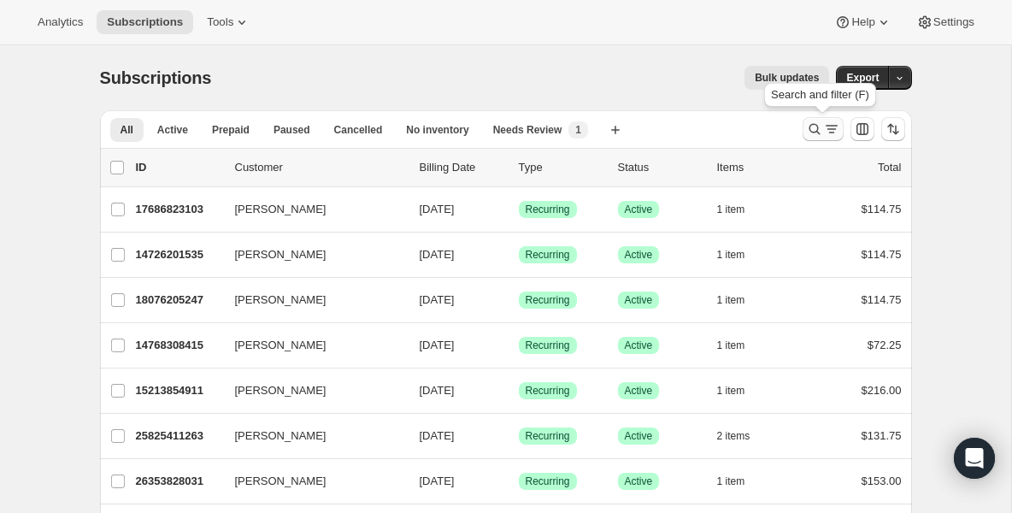
click at [816, 126] on icon "Search and filter results" at bounding box center [814, 129] width 11 height 11
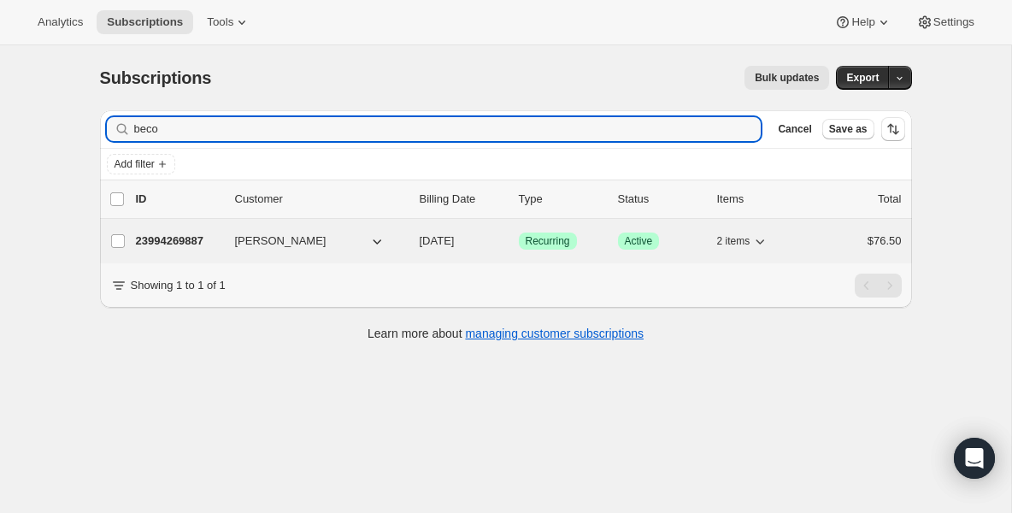
type input "beco"
click at [176, 244] on p "23994269887" at bounding box center [178, 241] width 85 height 17
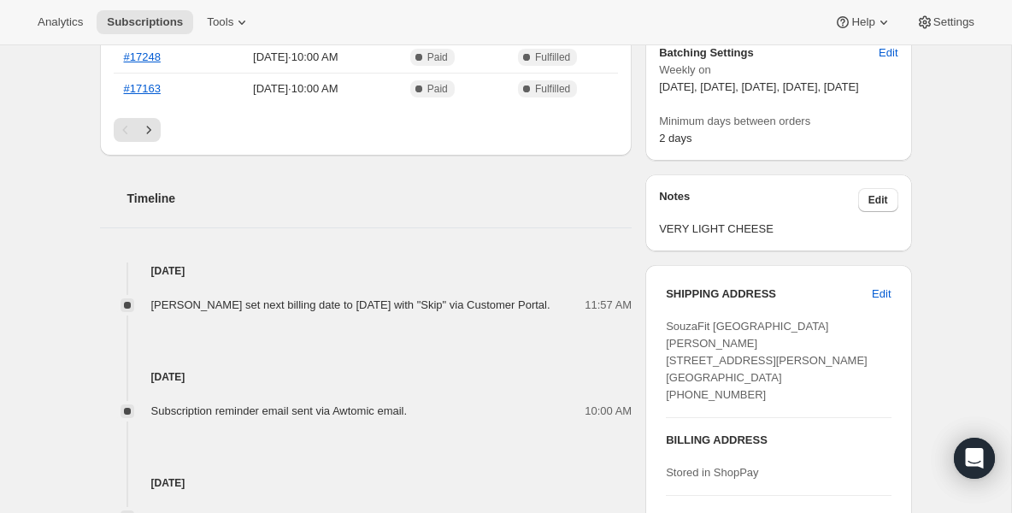
scroll to position [581, 0]
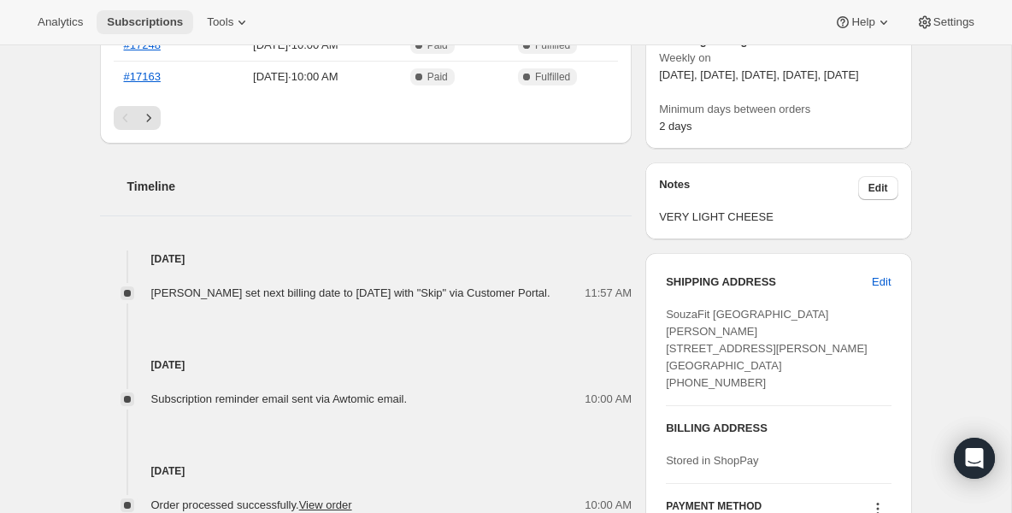
click at [156, 27] on span "Subscriptions" at bounding box center [145, 22] width 76 height 14
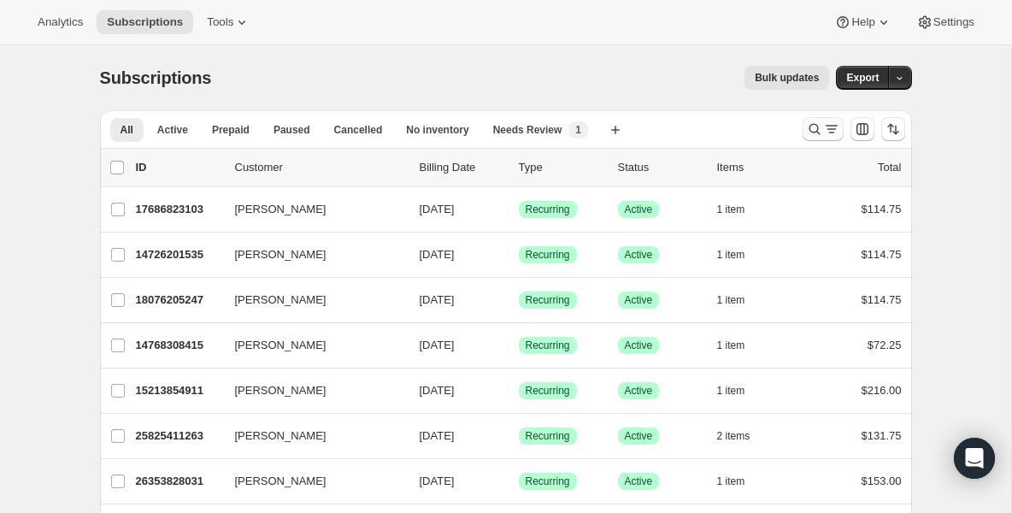
click at [808, 133] on icon "Search and filter results" at bounding box center [814, 129] width 17 height 17
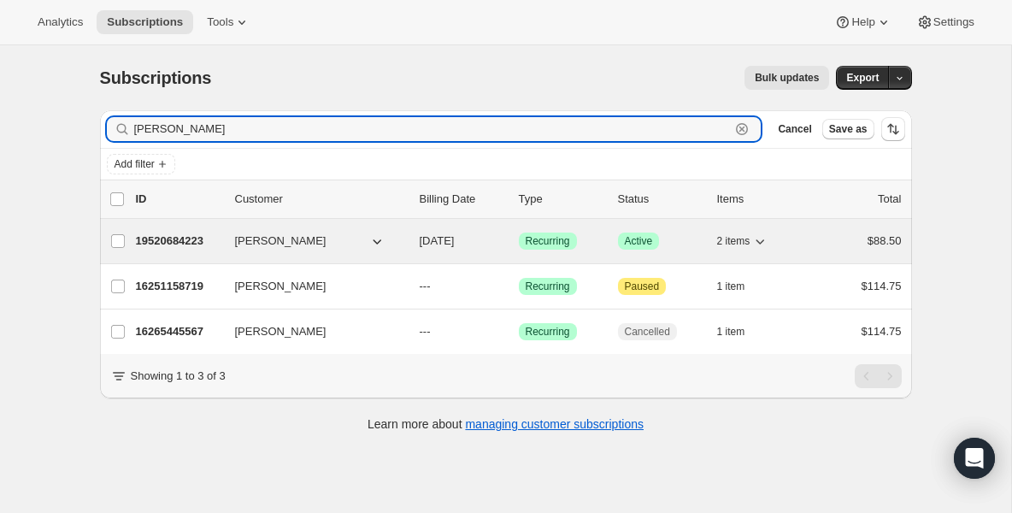
type input "paul"
click at [187, 230] on div "19520684223 Paul Sardo 08/29/2025 Success Recurring Success Active 2 items $88.…" at bounding box center [519, 241] width 766 height 24
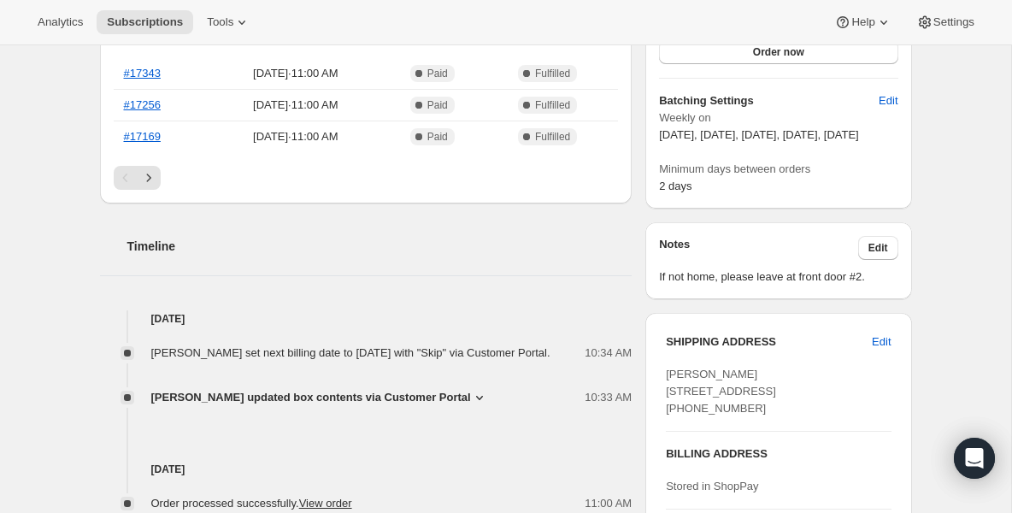
scroll to position [547, 0]
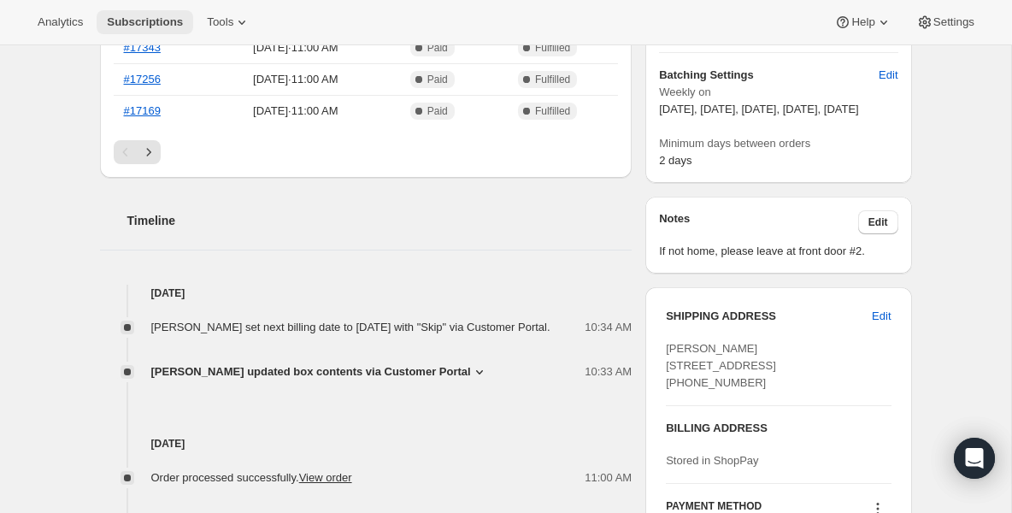
click at [135, 29] on button "Subscriptions" at bounding box center [145, 22] width 97 height 24
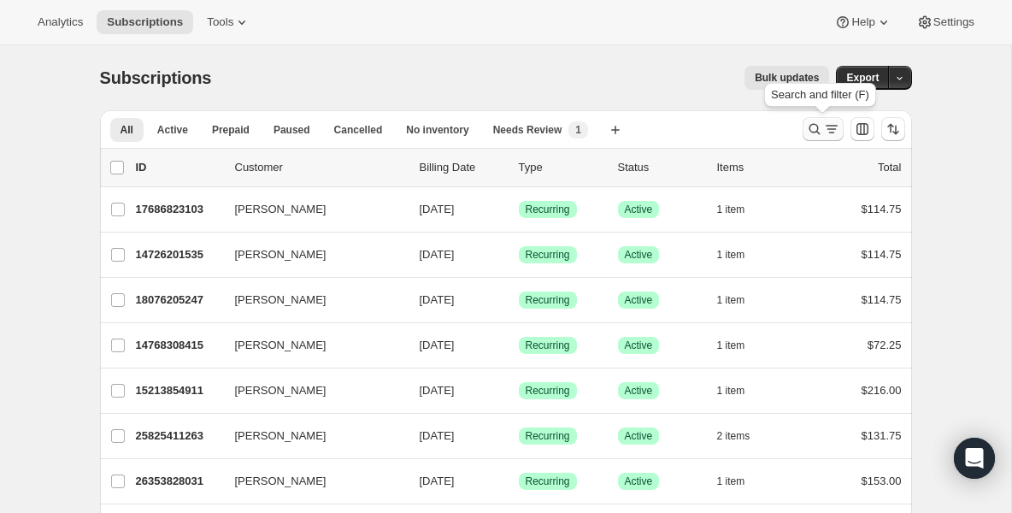
click at [809, 135] on icon "Search and filter results" at bounding box center [814, 129] width 17 height 17
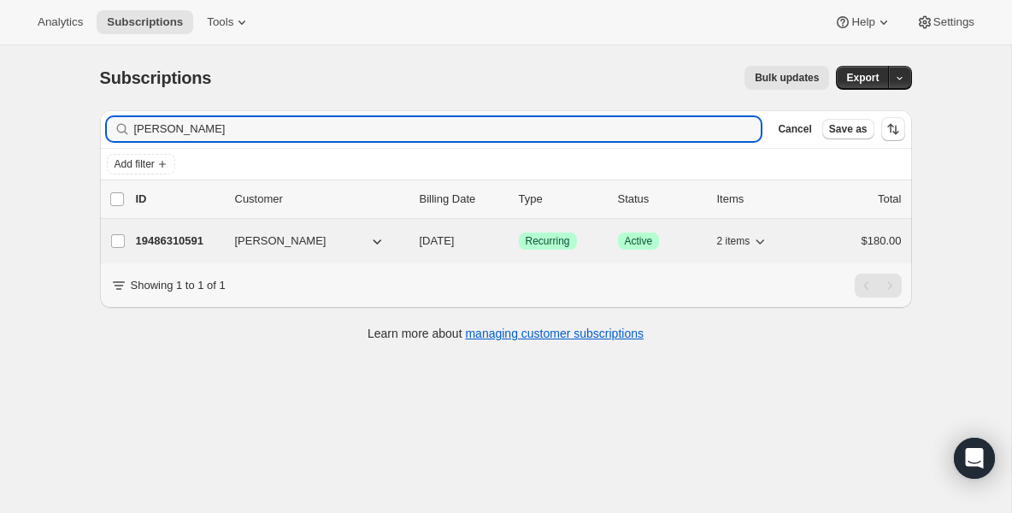
type input "[PERSON_NAME]"
click at [204, 239] on p "19486310591" at bounding box center [178, 241] width 85 height 17
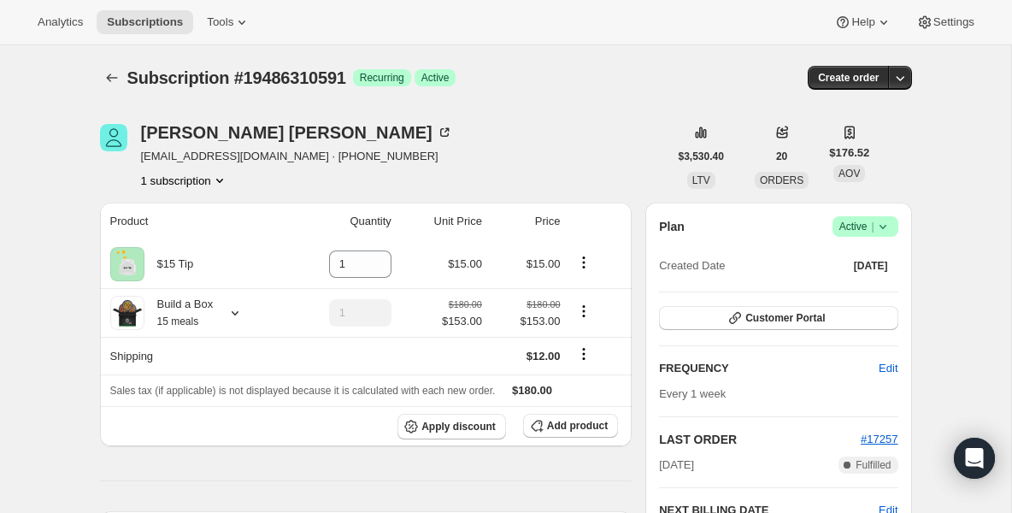
click at [891, 229] on span "Success Active |" at bounding box center [866, 226] width 66 height 21
click at [844, 257] on span "Pause subscription" at bounding box center [859, 260] width 94 height 13
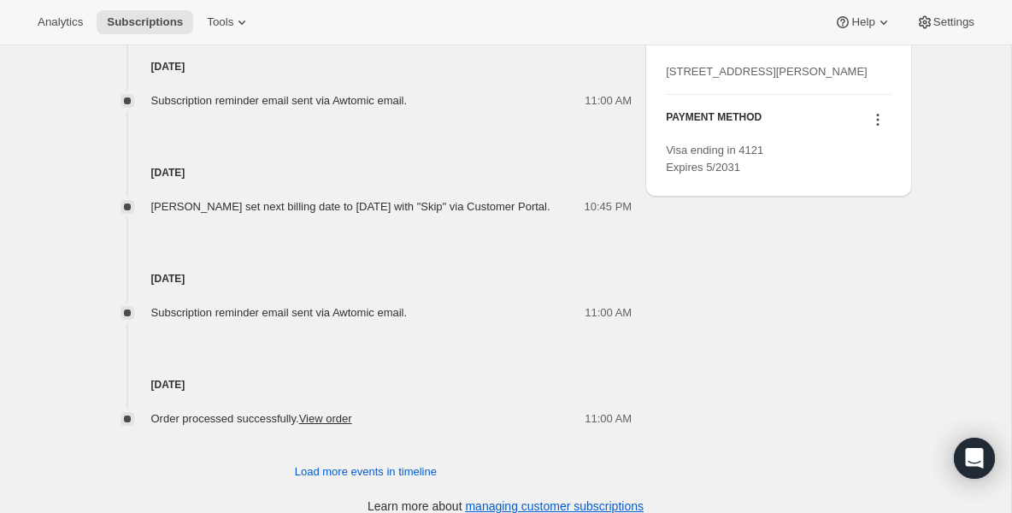
scroll to position [992, 0]
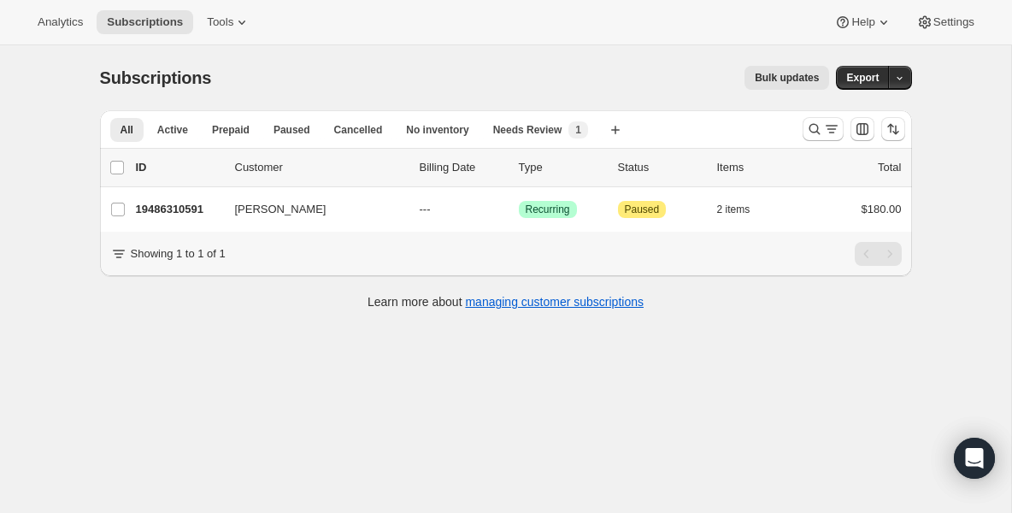
click at [800, 127] on div at bounding box center [854, 129] width 116 height 34
click at [804, 127] on button "Search and filter results" at bounding box center [823, 129] width 41 height 24
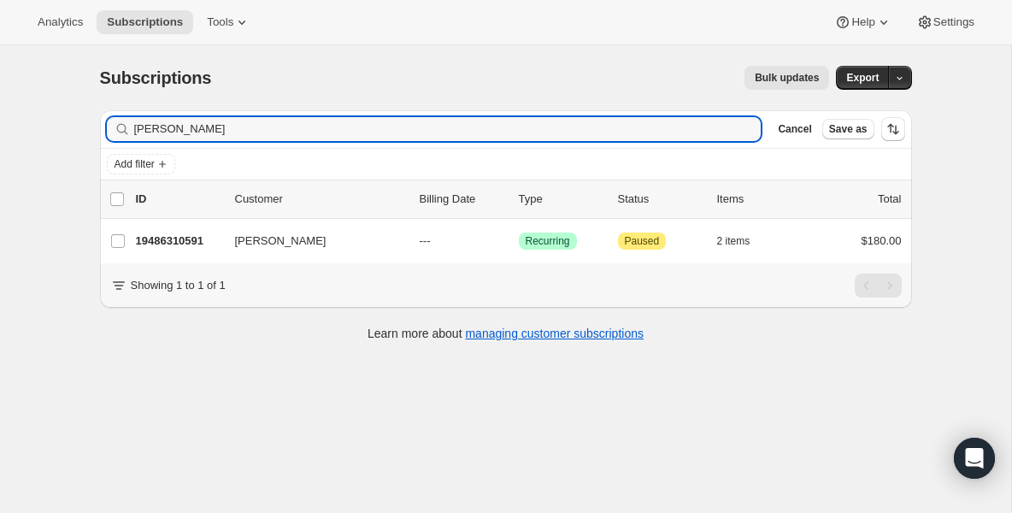
drag, startPoint x: 510, startPoint y: 125, endPoint x: -24, endPoint y: 144, distance: 533.8
click at [0, 144] on html "Analytics Subscriptions Tools Help Settings Skip to content Subscriptions. This…" at bounding box center [506, 256] width 1012 height 513
drag, startPoint x: 212, startPoint y: 125, endPoint x: -13, endPoint y: 125, distance: 224.8
click at [0, 125] on html "Analytics Subscriptions Tools Help Settings Skip to content Subscriptions. This…" at bounding box center [506, 256] width 1012 height 513
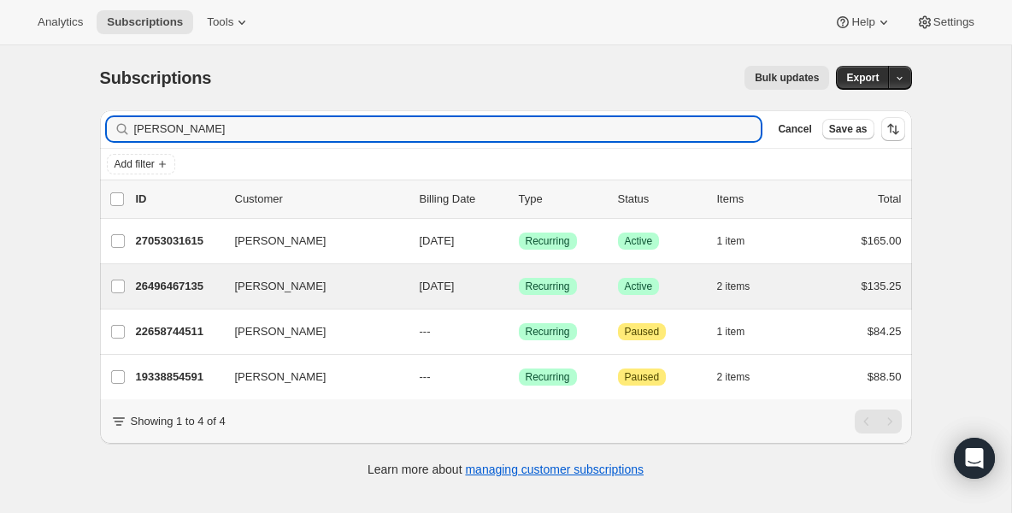
type input "[PERSON_NAME]"
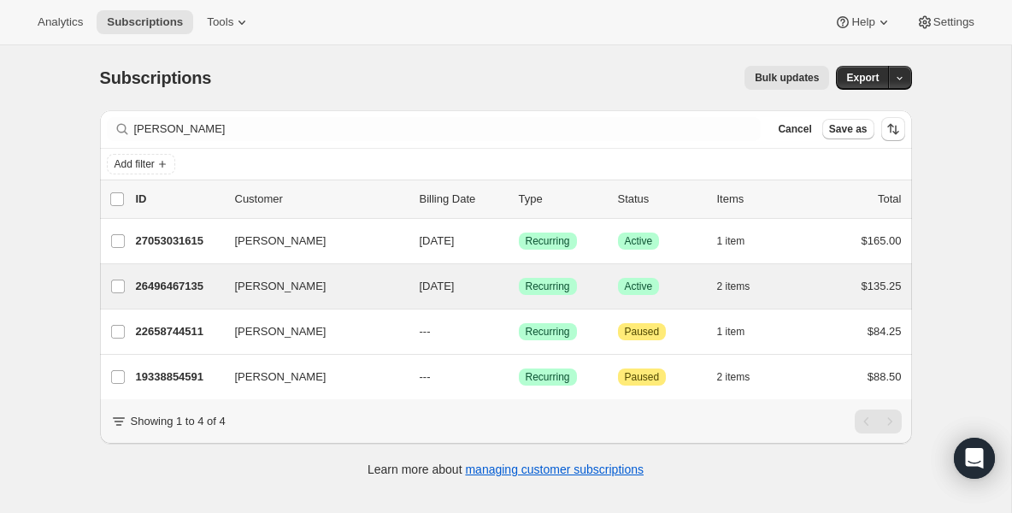
click at [168, 301] on div "[PERSON_NAME] 26496467135 [PERSON_NAME] [DATE] Success Recurring Success Active…" at bounding box center [506, 286] width 812 height 44
click at [172, 286] on p "26496467135" at bounding box center [178, 286] width 85 height 17
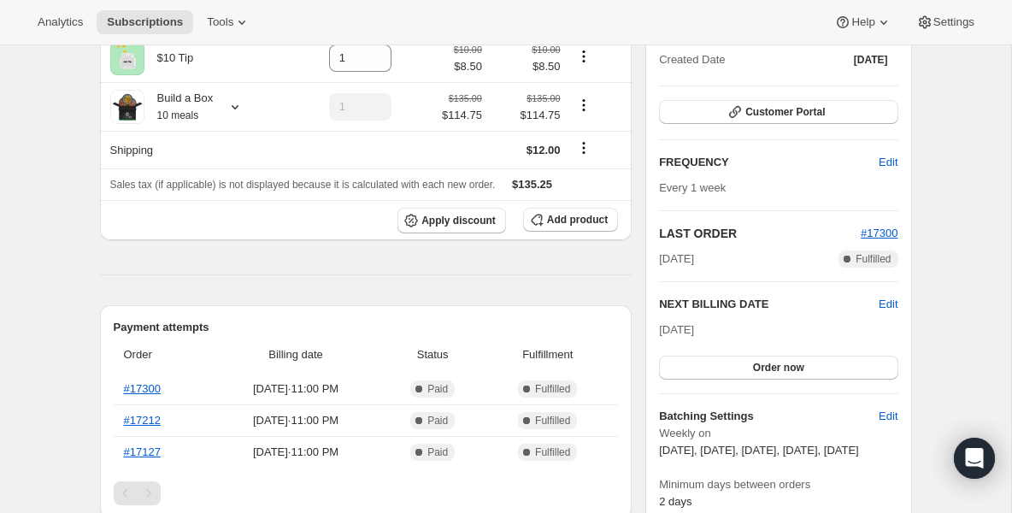
scroll to position [274, 0]
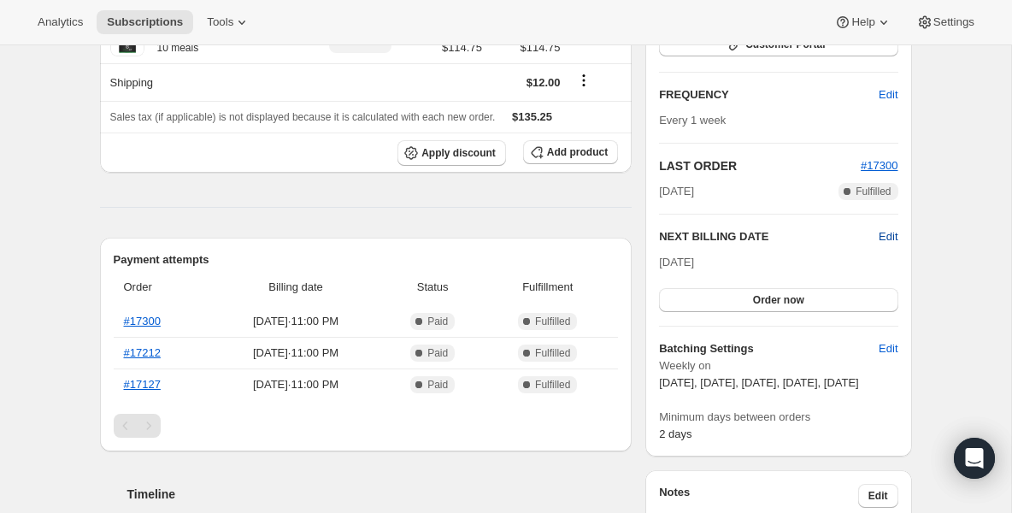
click at [880, 229] on span "Edit" at bounding box center [888, 236] width 19 height 17
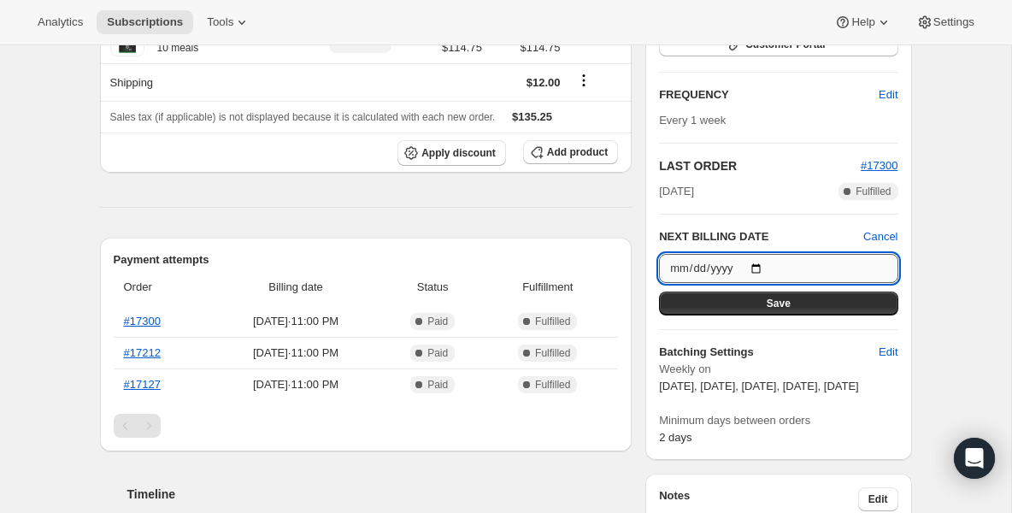
click at [763, 264] on input "[DATE]" at bounding box center [778, 268] width 239 height 29
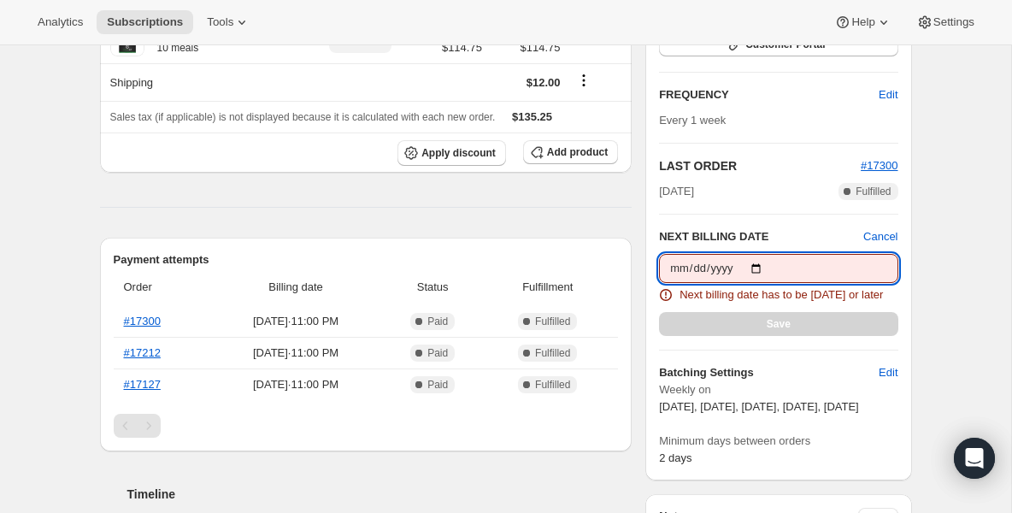
type input "[DATE]"
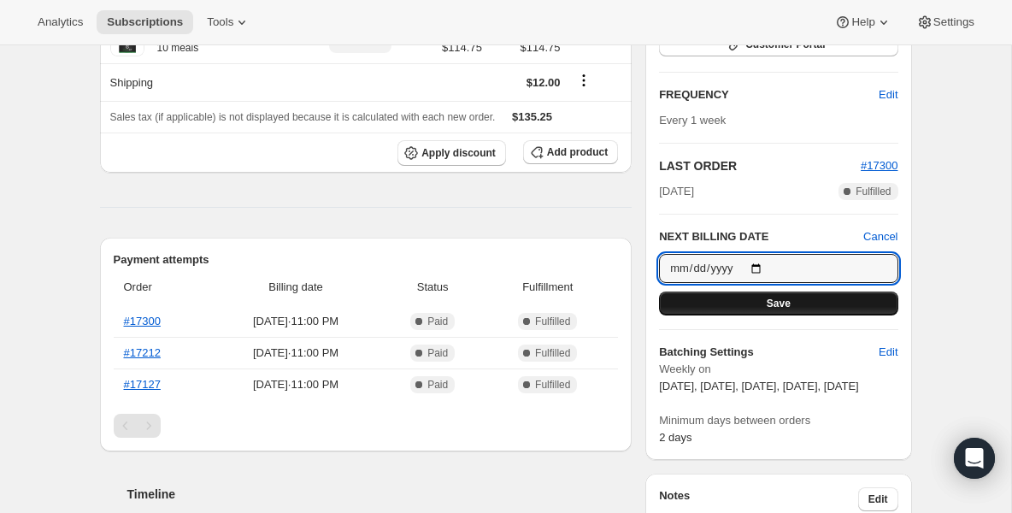
click at [782, 297] on span "Save" at bounding box center [779, 304] width 24 height 14
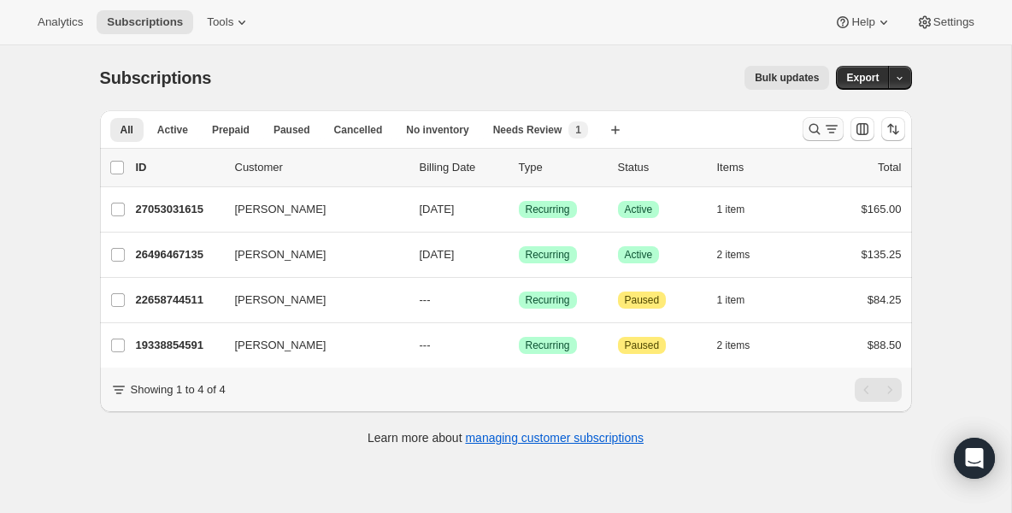
click at [810, 125] on icon "Search and filter results" at bounding box center [814, 129] width 17 height 17
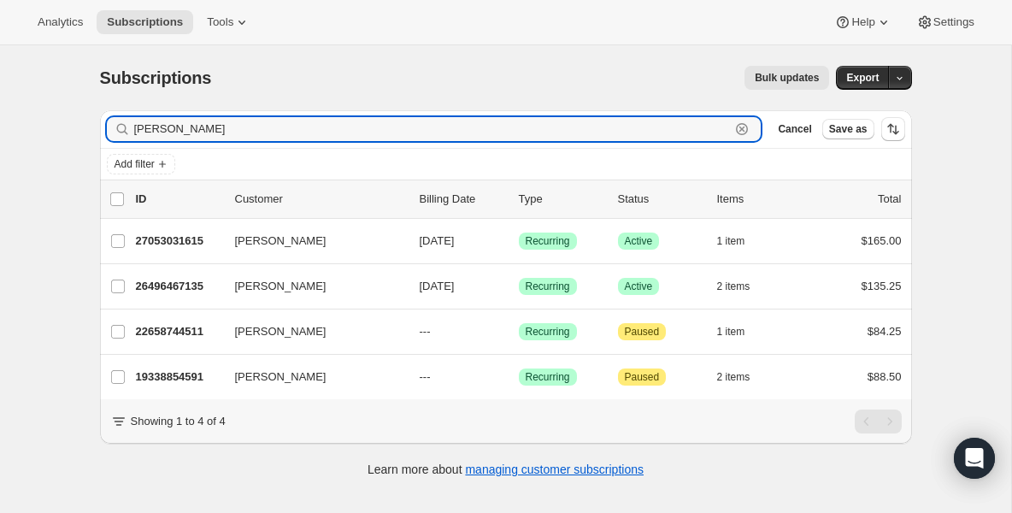
drag, startPoint x: 275, startPoint y: 131, endPoint x: -46, endPoint y: 126, distance: 321.5
click at [0, 126] on html "Analytics Subscriptions Tools Help Settings Skip to content Subscriptions. This…" at bounding box center [506, 256] width 1012 height 513
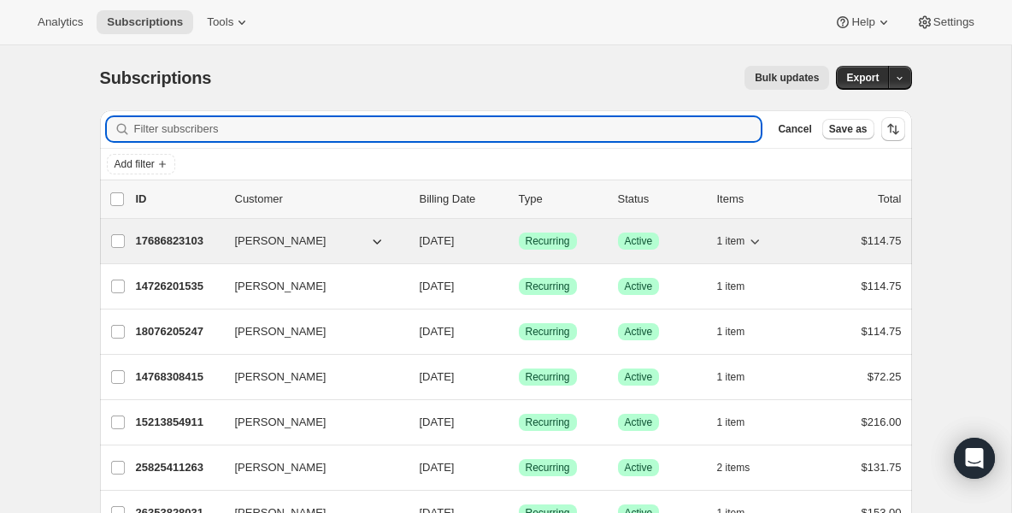
click at [157, 238] on p "17686823103" at bounding box center [178, 241] width 85 height 17
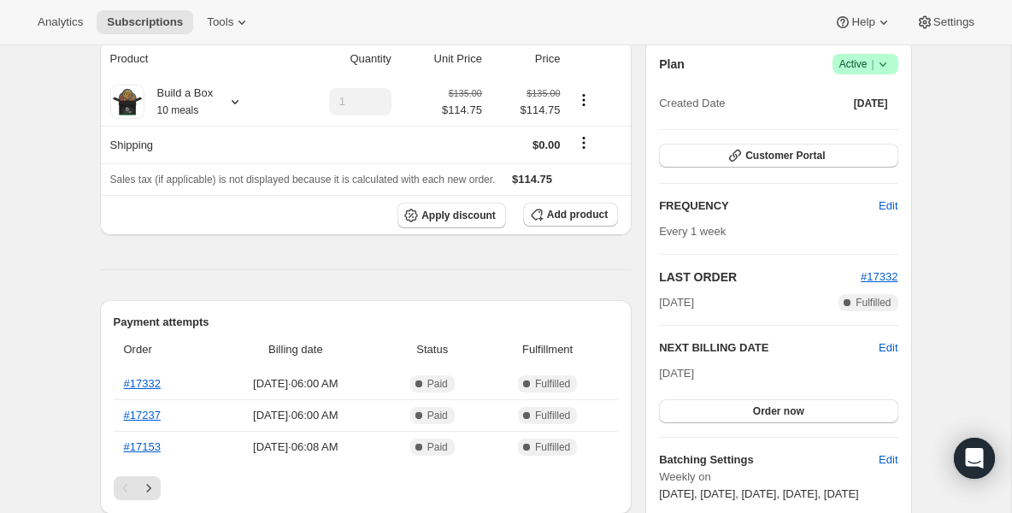
scroll to position [137, 0]
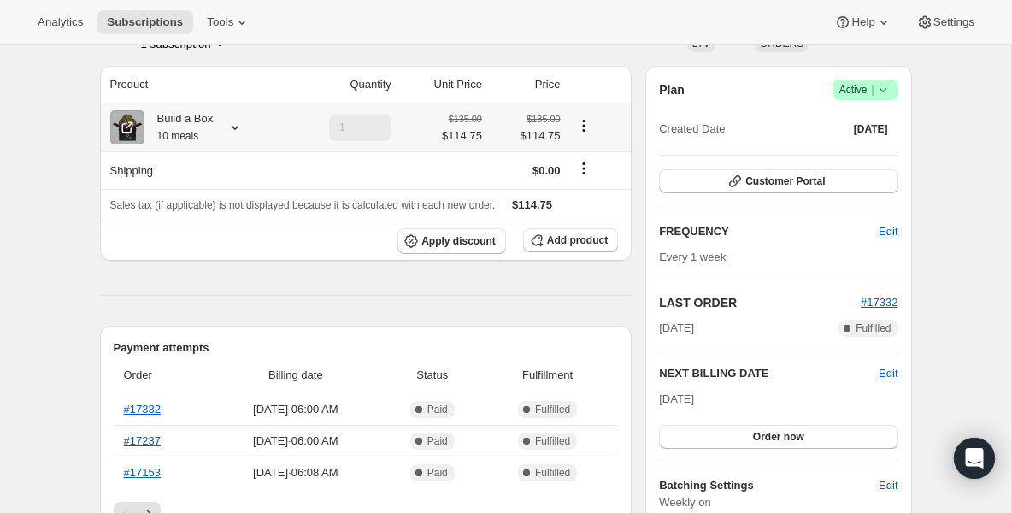
click at [182, 121] on div "Build a Box 10 meals" at bounding box center [178, 127] width 69 height 34
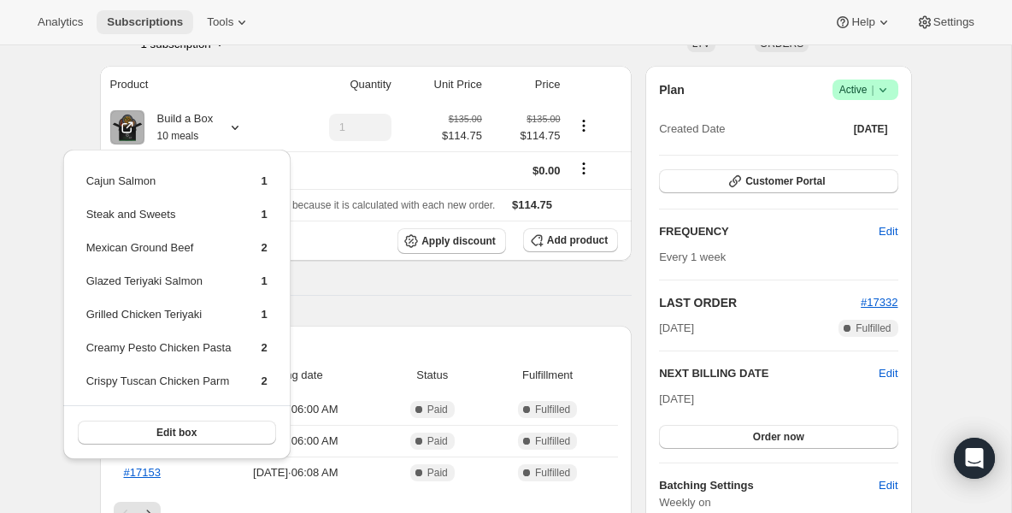
click at [163, 28] on span "Subscriptions" at bounding box center [145, 22] width 76 height 14
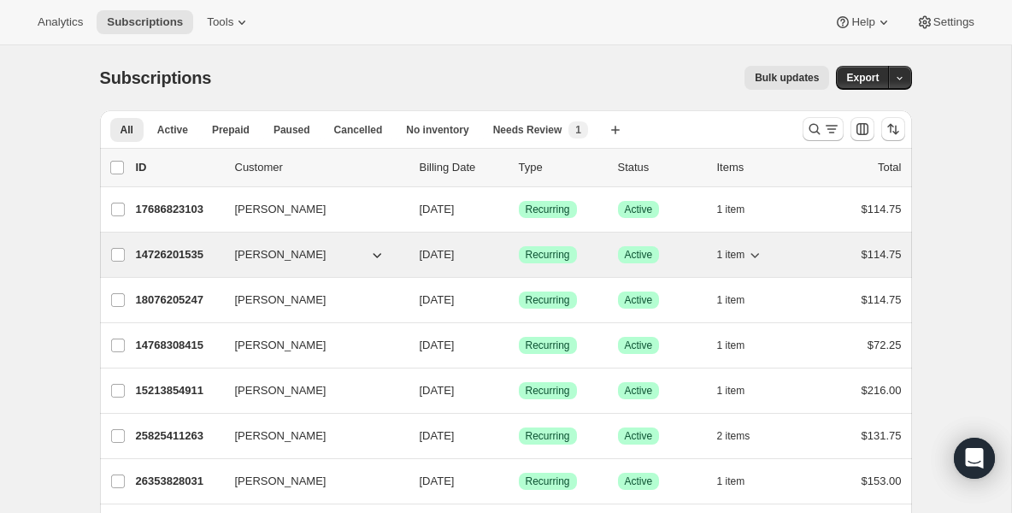
click at [176, 259] on p "14726201535" at bounding box center [178, 254] width 85 height 17
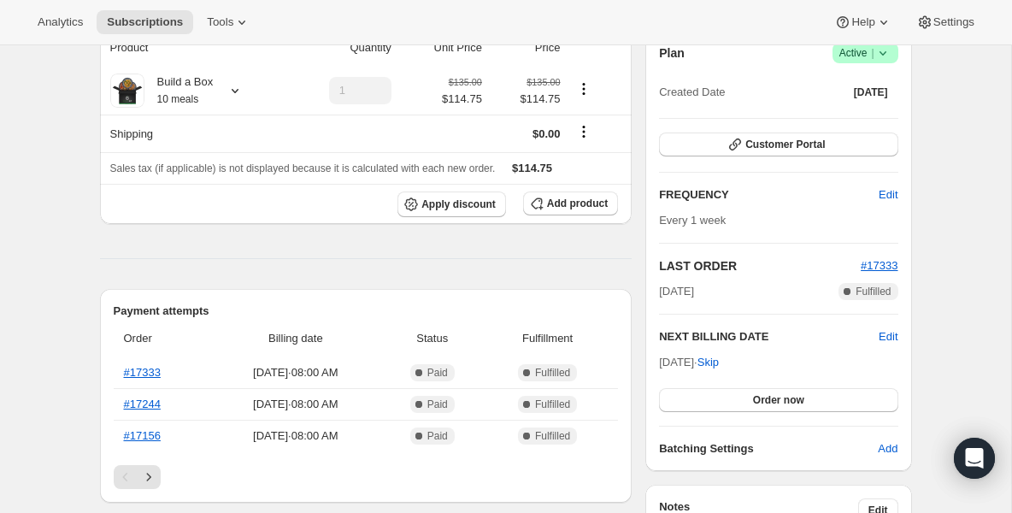
scroll to position [171, 0]
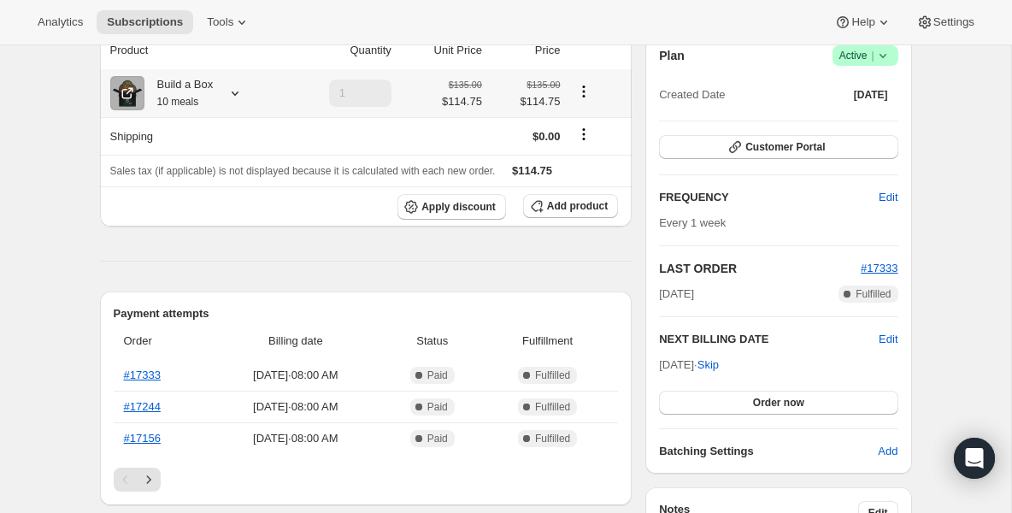
click at [167, 97] on small "10 meals" at bounding box center [178, 102] width 42 height 12
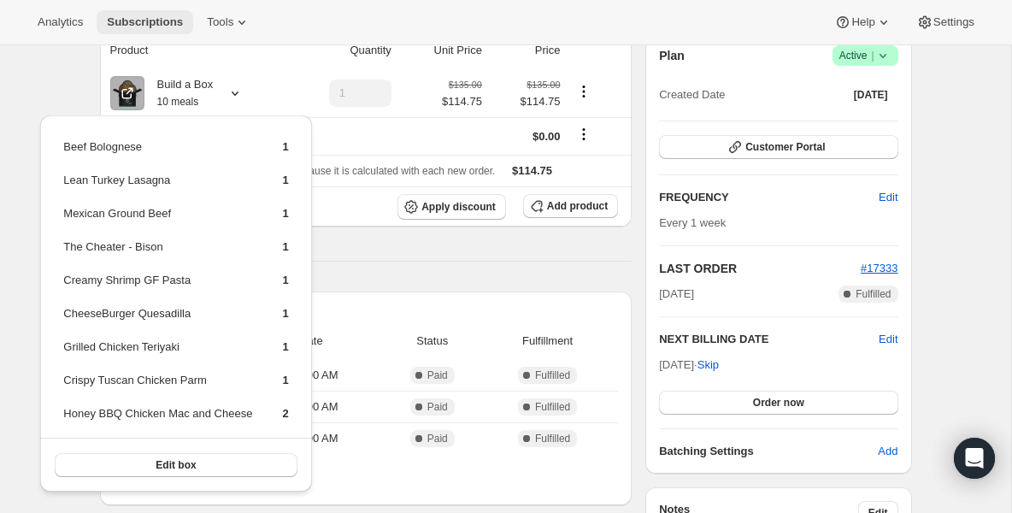
click at [165, 15] on button "Subscriptions" at bounding box center [145, 22] width 97 height 24
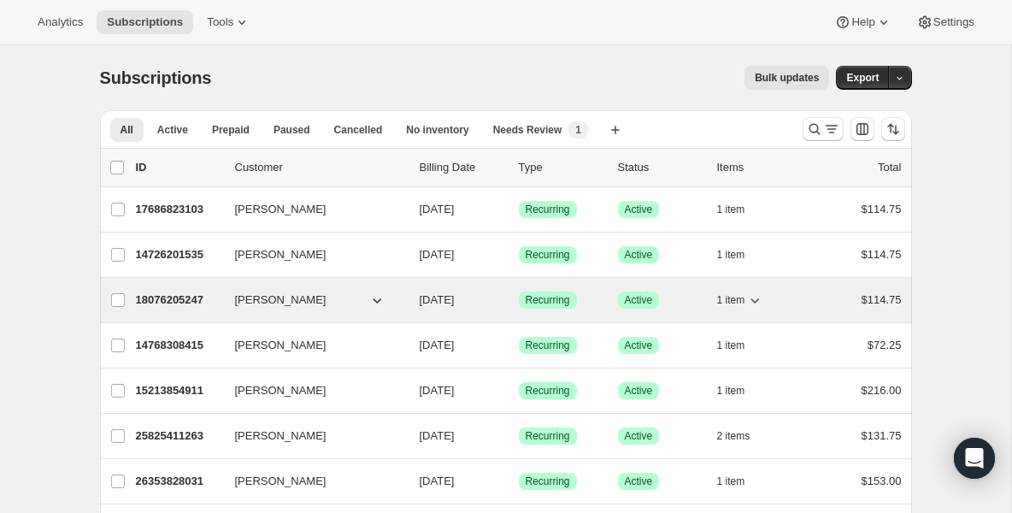
click at [198, 292] on p "18076205247" at bounding box center [178, 300] width 85 height 17
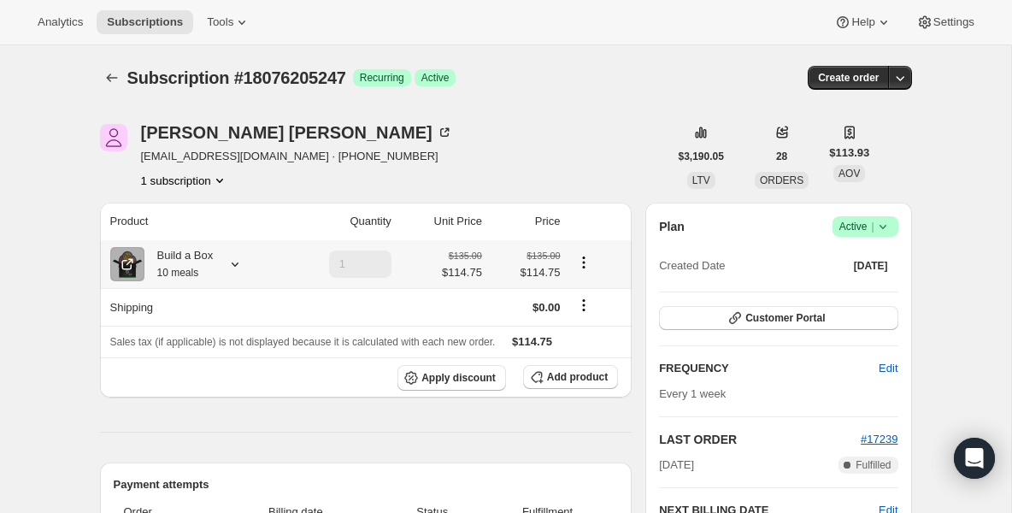
click at [194, 272] on small "10 meals" at bounding box center [178, 273] width 42 height 12
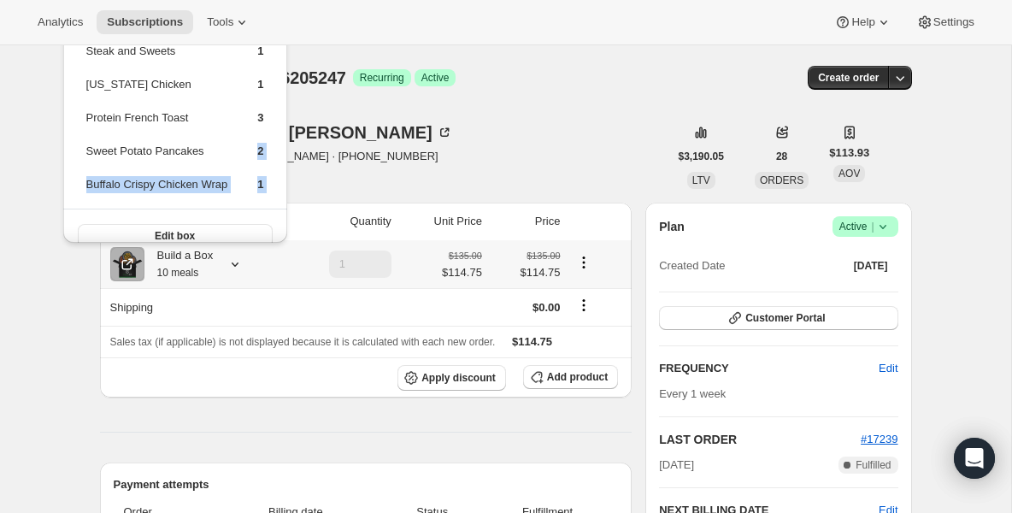
scroll to position [80, 0]
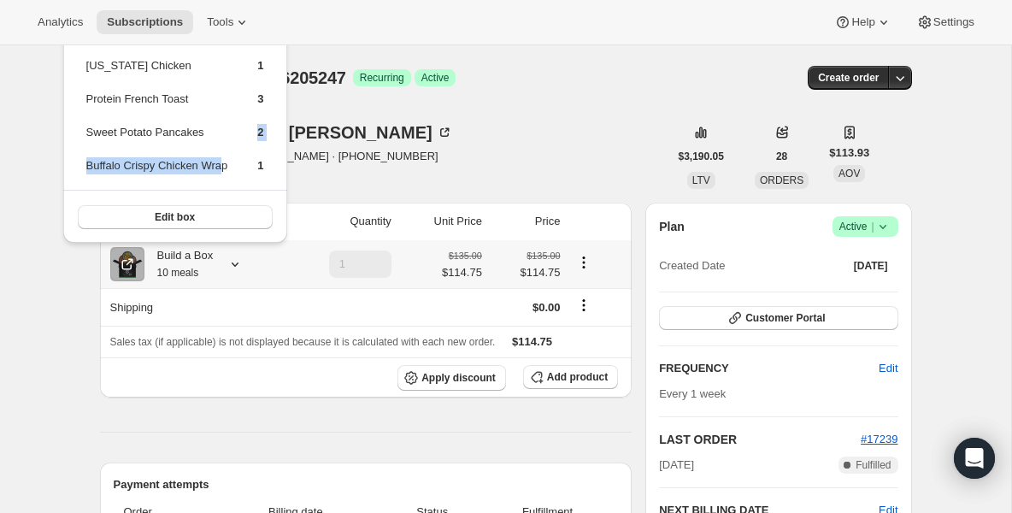
drag, startPoint x: 242, startPoint y: 203, endPoint x: 227, endPoint y: 173, distance: 34.0
click at [227, 173] on tbody "Beef Me Up! 1 Tso’s Chicken 1 Steak and Sweets 1 [US_STATE] Chicken 1 Protein F…" at bounding box center [175, 72] width 180 height 232
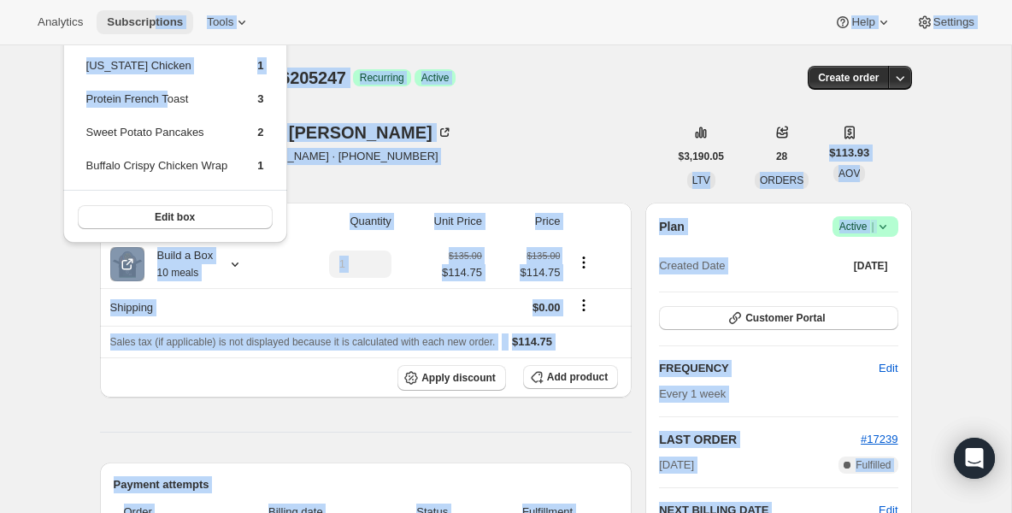
scroll to position [34, 0]
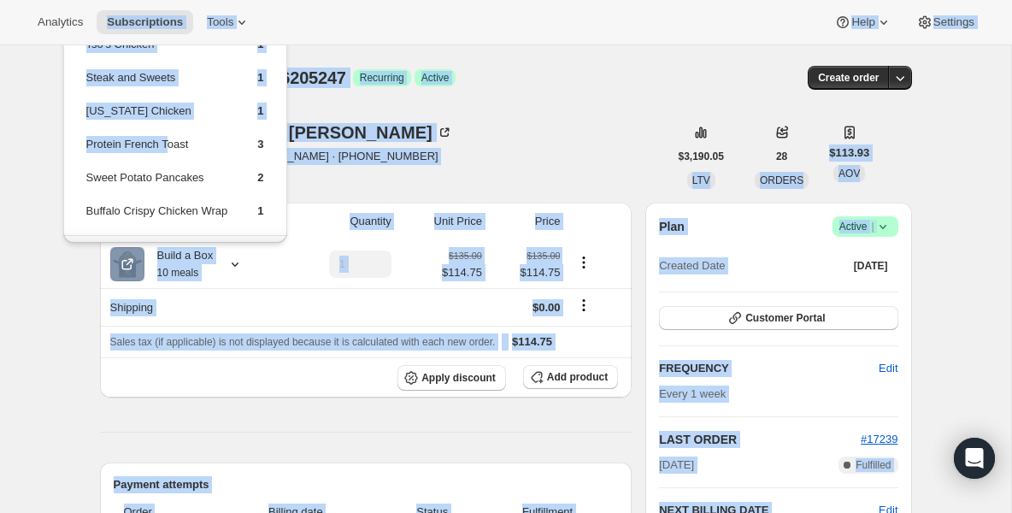
drag, startPoint x: 172, startPoint y: 93, endPoint x: 154, endPoint y: 8, distance: 87.4
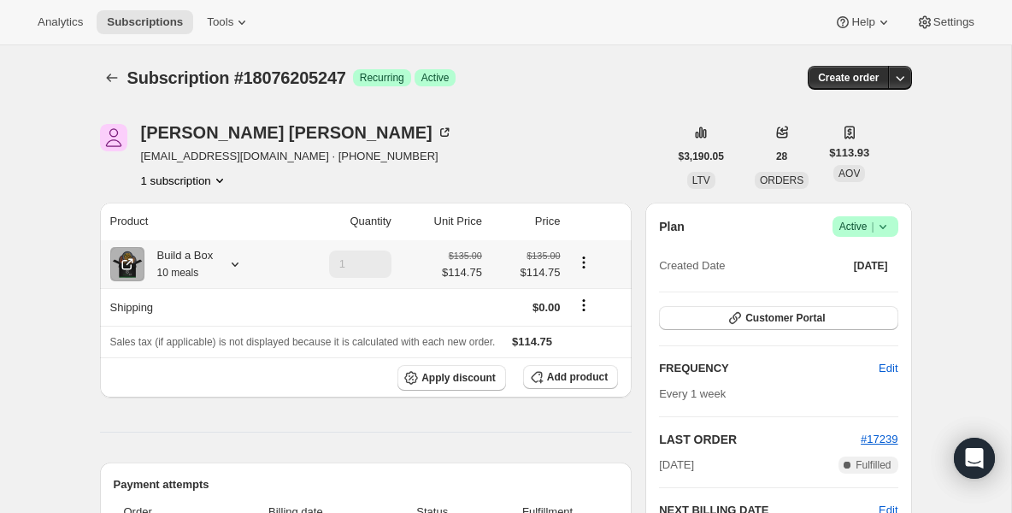
click at [181, 260] on div "Build a Box 10 meals" at bounding box center [178, 264] width 69 height 34
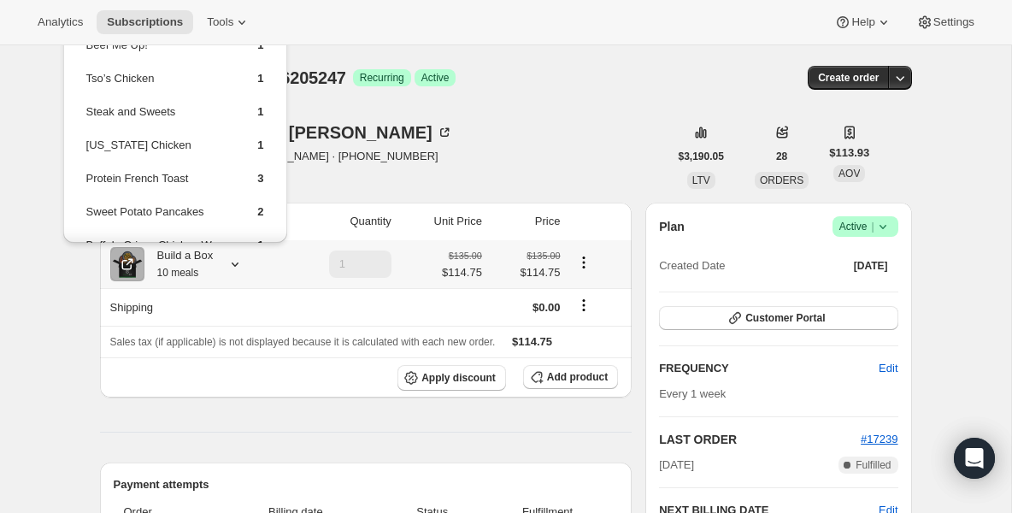
click at [160, 195] on td "Protein French Toast" at bounding box center [157, 185] width 144 height 32
click at [138, 130] on td "Steak and Sweets" at bounding box center [157, 119] width 144 height 32
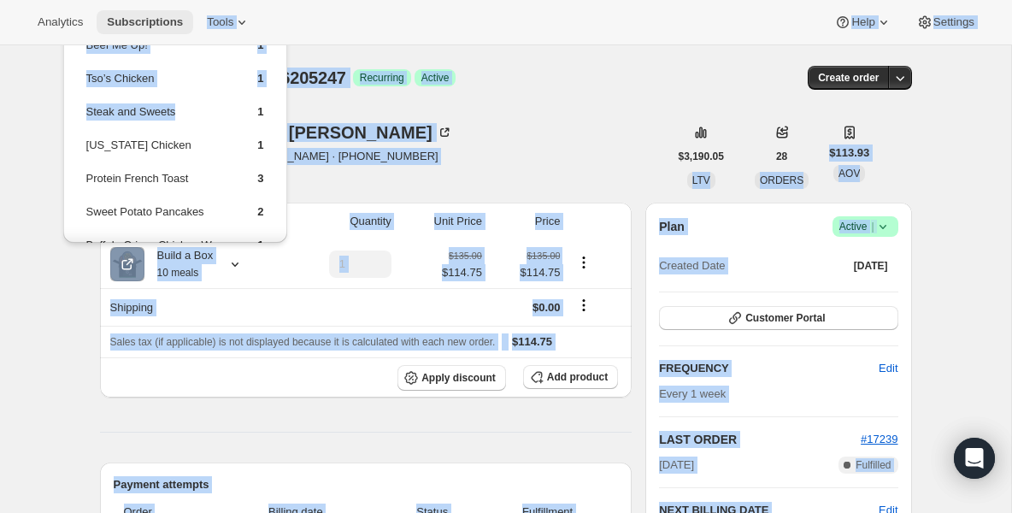
drag, startPoint x: 136, startPoint y: 128, endPoint x: 115, endPoint y: 33, distance: 97.1
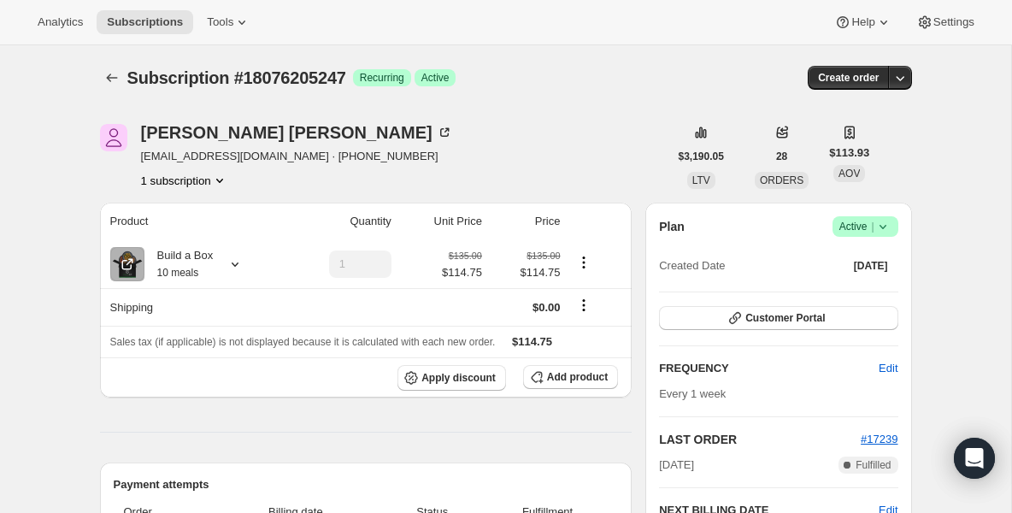
click at [180, 244] on th "Build a Box 10 meals" at bounding box center [192, 264] width 184 height 48
click at [182, 267] on div "Build a Box 10 meals" at bounding box center [178, 264] width 69 height 34
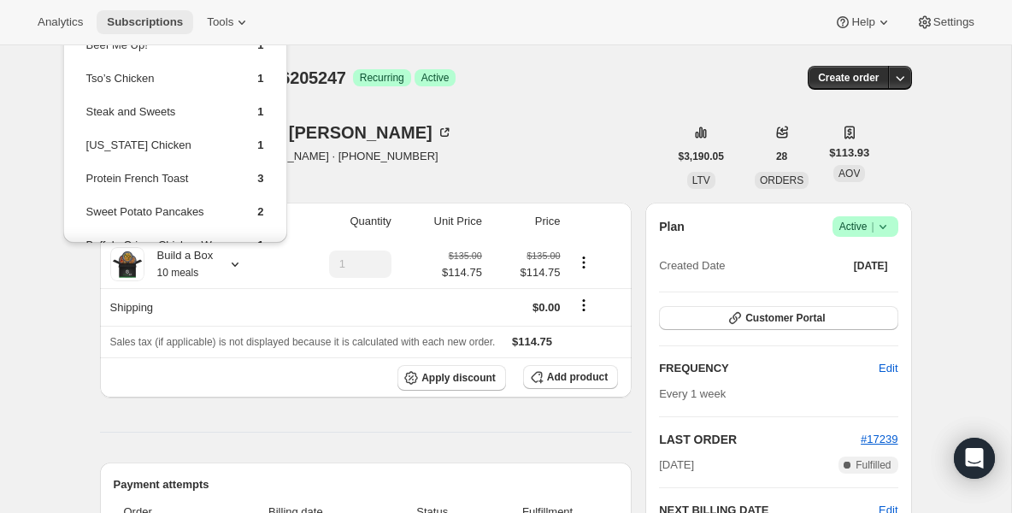
click at [156, 21] on span "Subscriptions" at bounding box center [145, 22] width 76 height 14
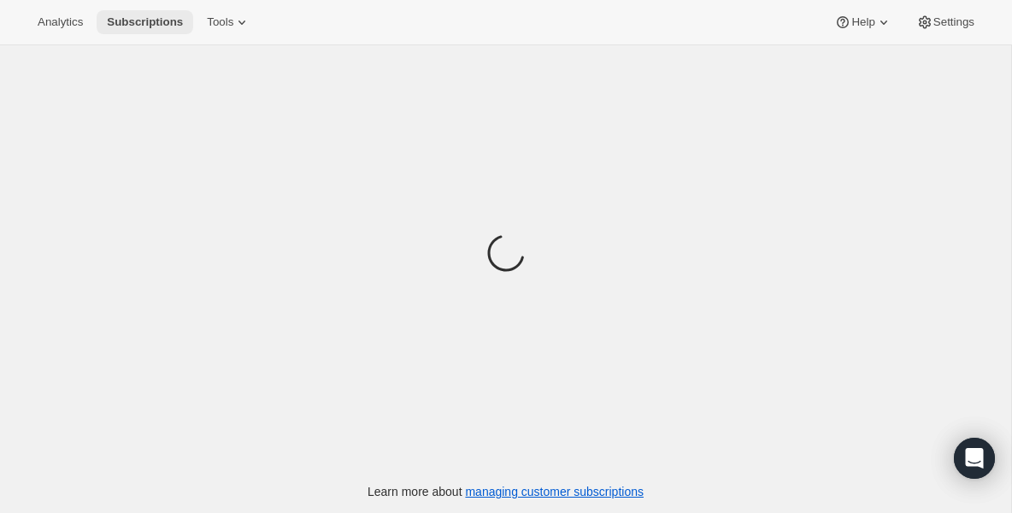
scroll to position [69, 0]
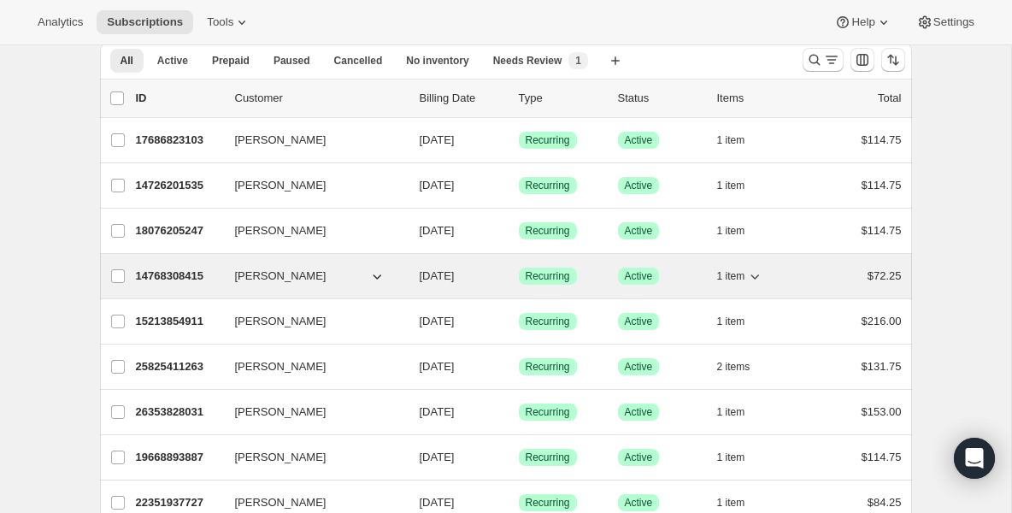
click at [178, 281] on p "14768308415" at bounding box center [178, 276] width 85 height 17
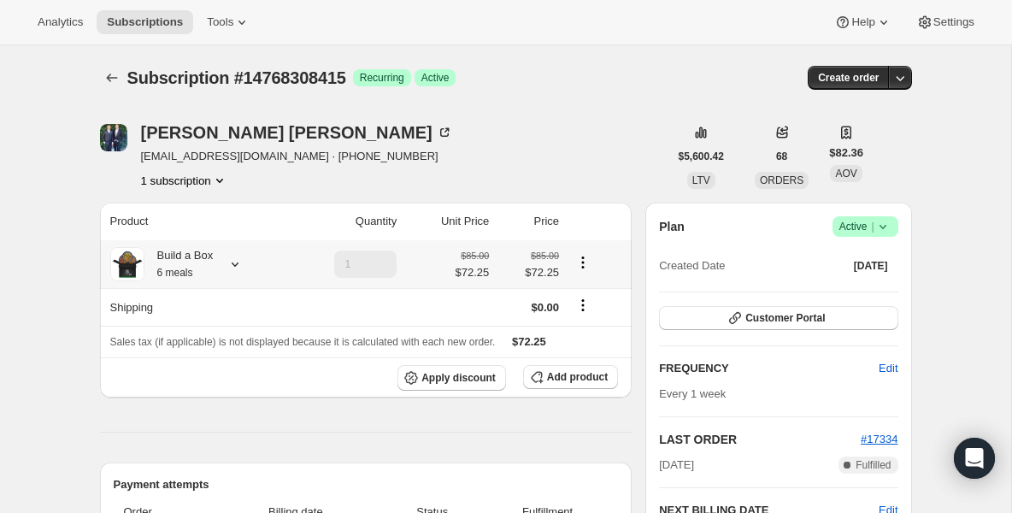
click at [179, 280] on div "Build a Box 6 meals" at bounding box center [178, 264] width 69 height 34
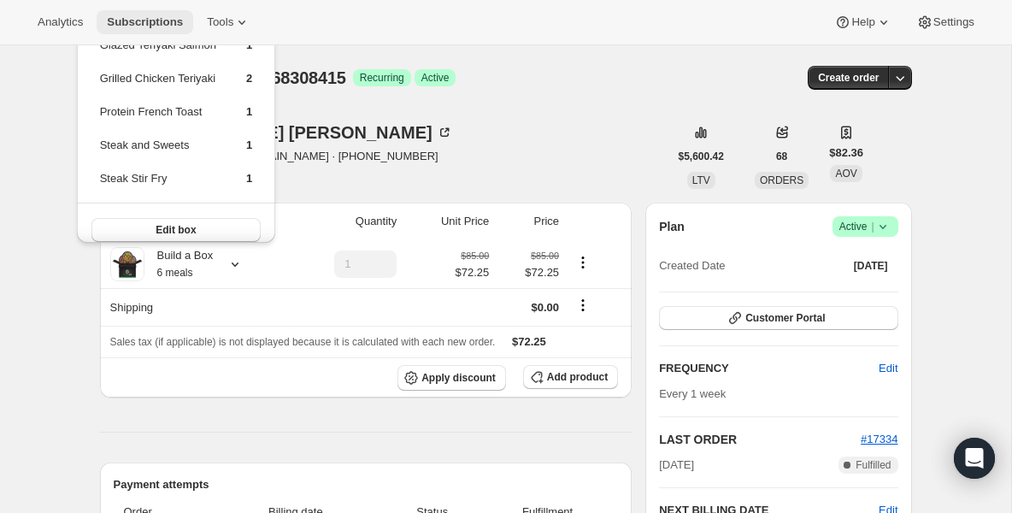
click at [144, 17] on span "Subscriptions" at bounding box center [145, 22] width 76 height 14
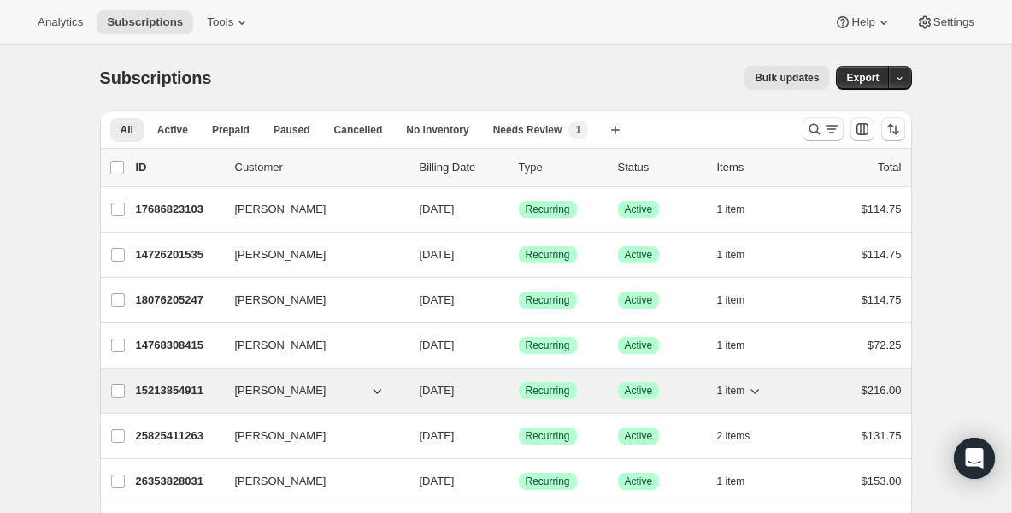
click at [171, 389] on p "15213854911" at bounding box center [178, 390] width 85 height 17
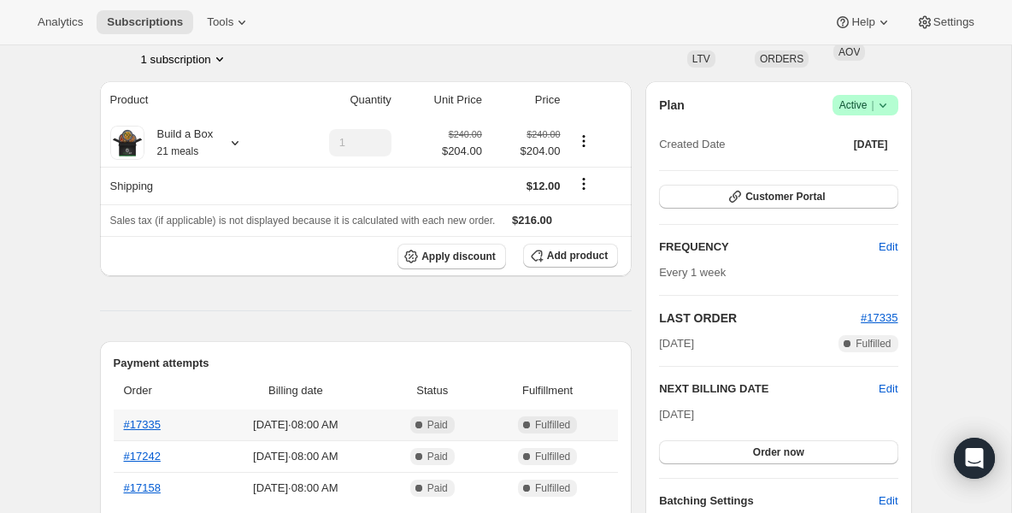
scroll to position [103, 0]
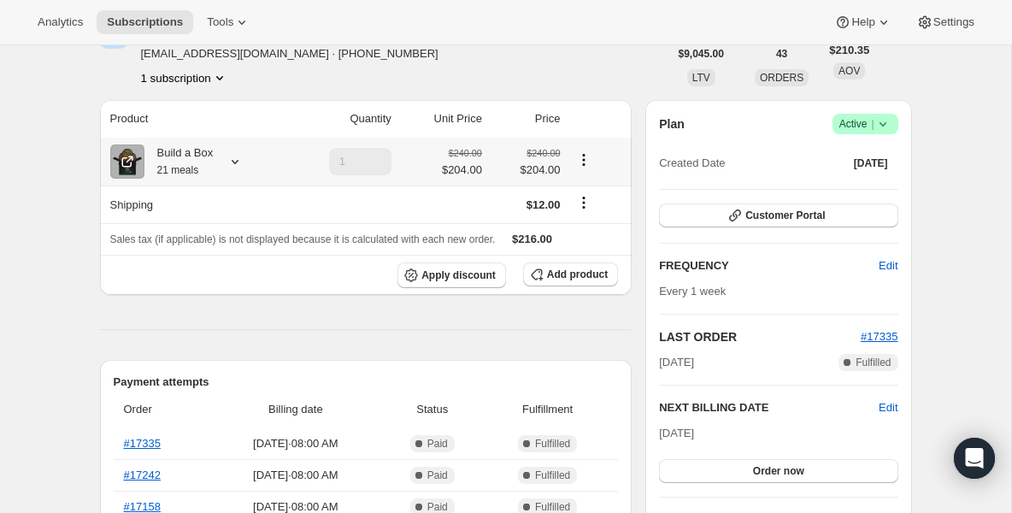
click at [208, 162] on div "Build a Box 21 meals" at bounding box center [178, 161] width 69 height 34
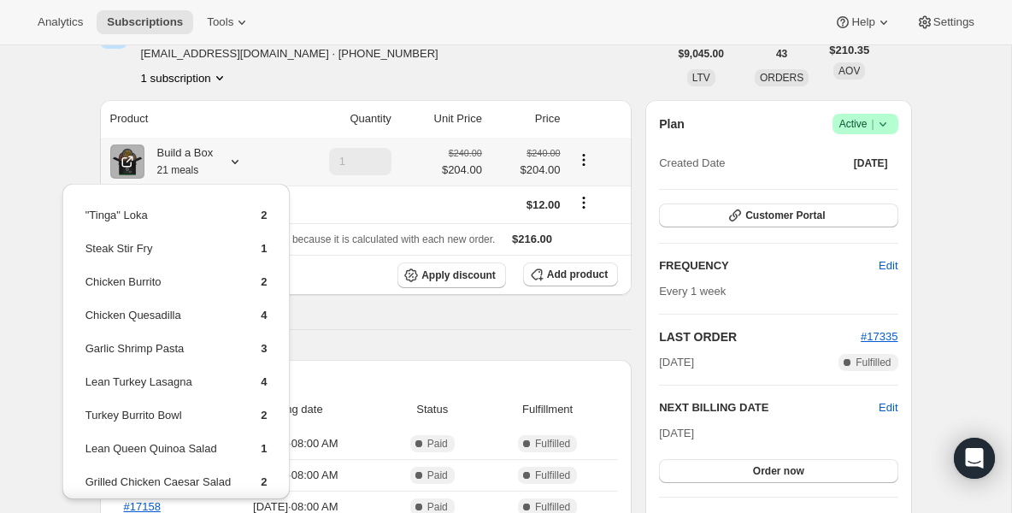
click at [187, 249] on td "Steak Stir Fry" at bounding box center [159, 255] width 148 height 32
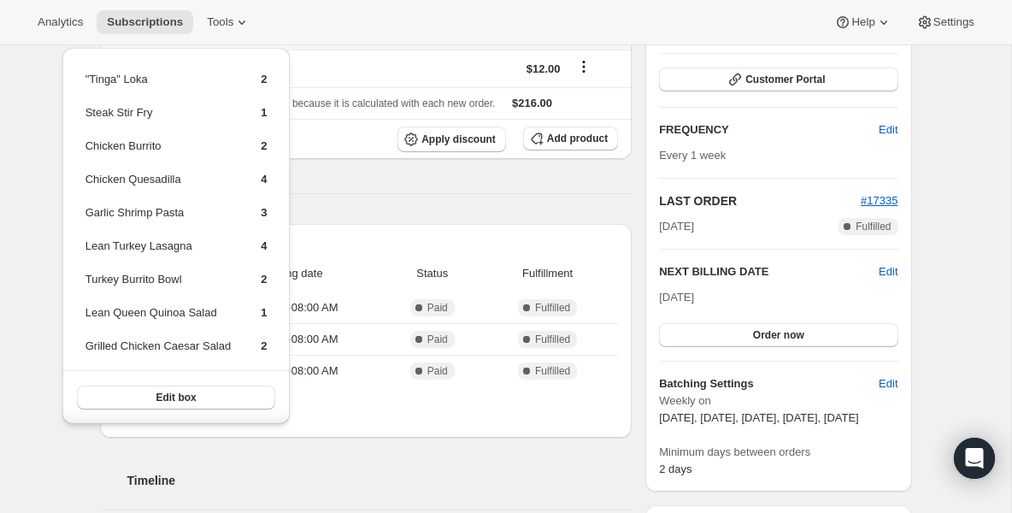
scroll to position [239, 0]
drag, startPoint x: 198, startPoint y: 306, endPoint x: 197, endPoint y: 388, distance: 82.1
click at [197, 389] on div ""Tinga" Loka 2 Steak Stir Fry 1 Chicken Burrito 2 Chicken Quesadilla 4 Garlic S…" at bounding box center [176, 235] width 228 height 376
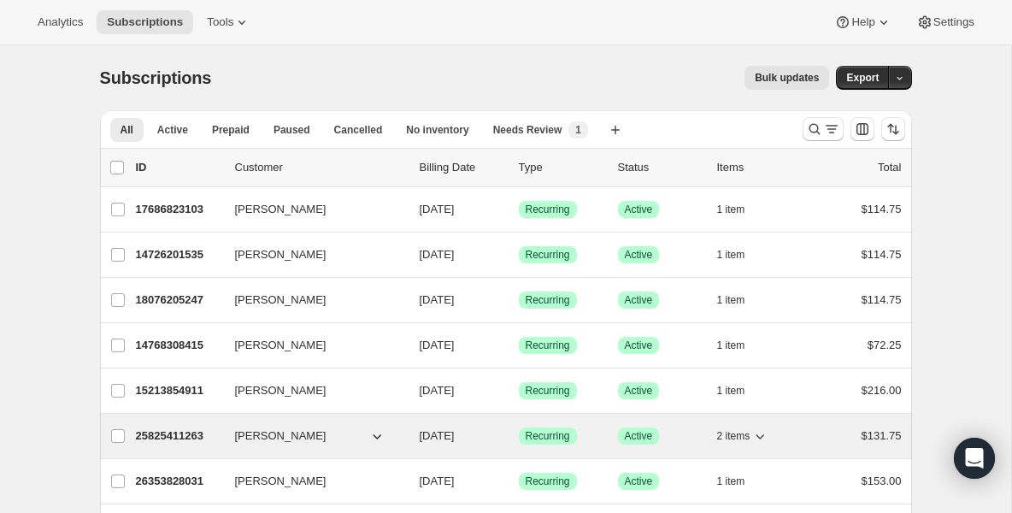
click at [197, 438] on p "25825411263" at bounding box center [178, 435] width 85 height 17
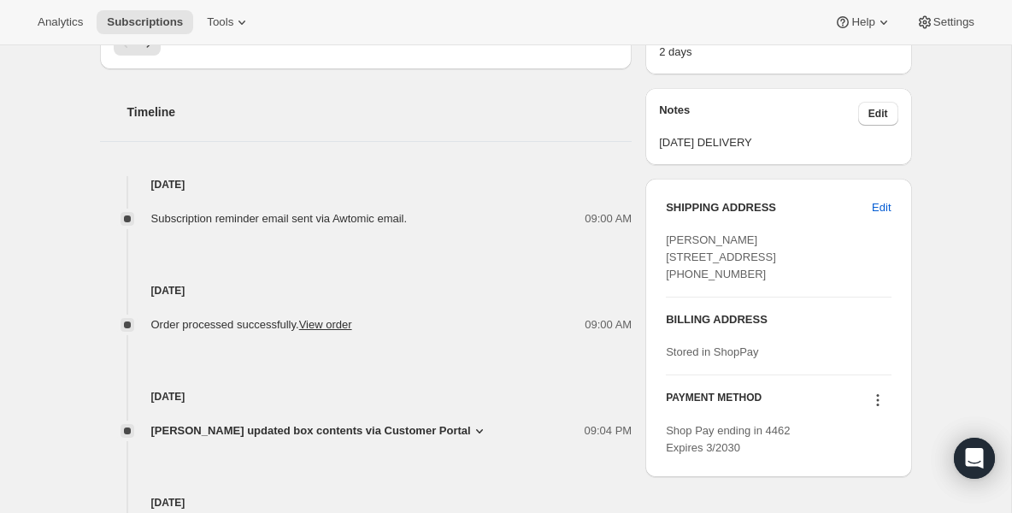
scroll to position [684, 0]
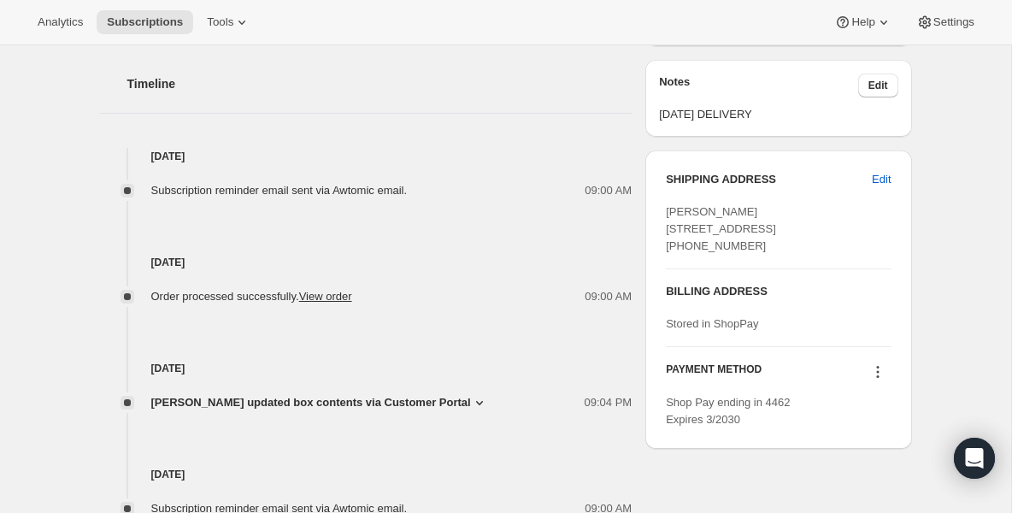
click at [164, 3] on div "Analytics Subscriptions Tools Help Settings" at bounding box center [506, 22] width 1012 height 45
click at [164, 21] on span "Subscriptions" at bounding box center [145, 22] width 76 height 14
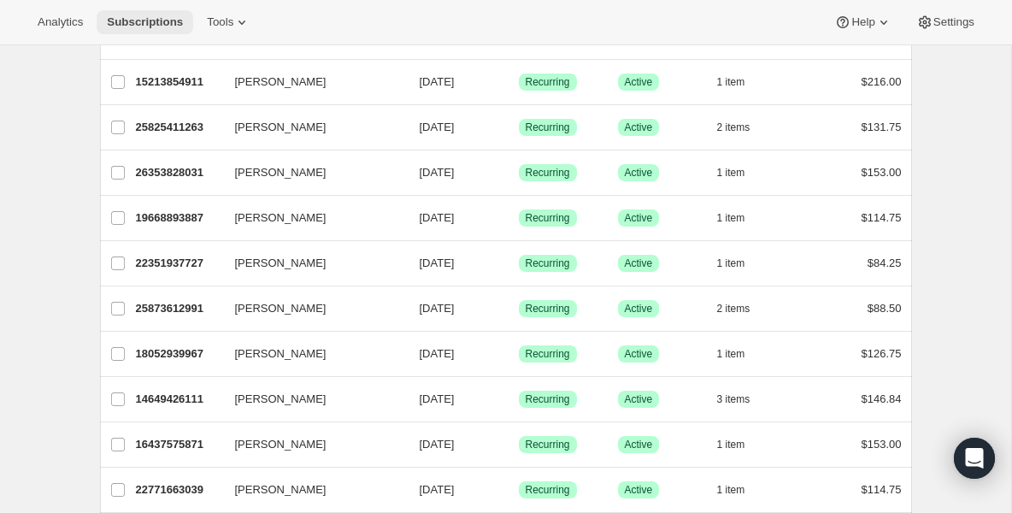
scroll to position [343, 0]
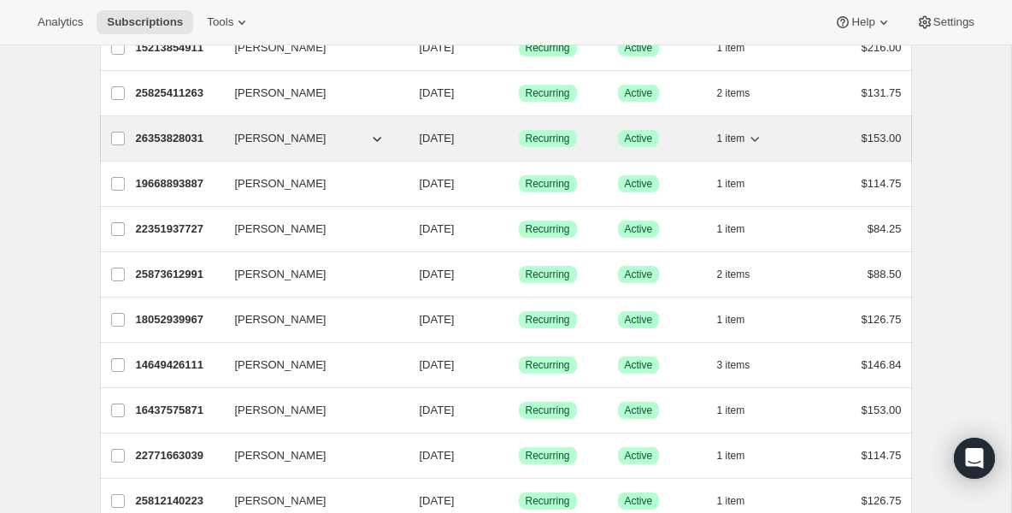
click at [171, 136] on p "26353828031" at bounding box center [178, 138] width 85 height 17
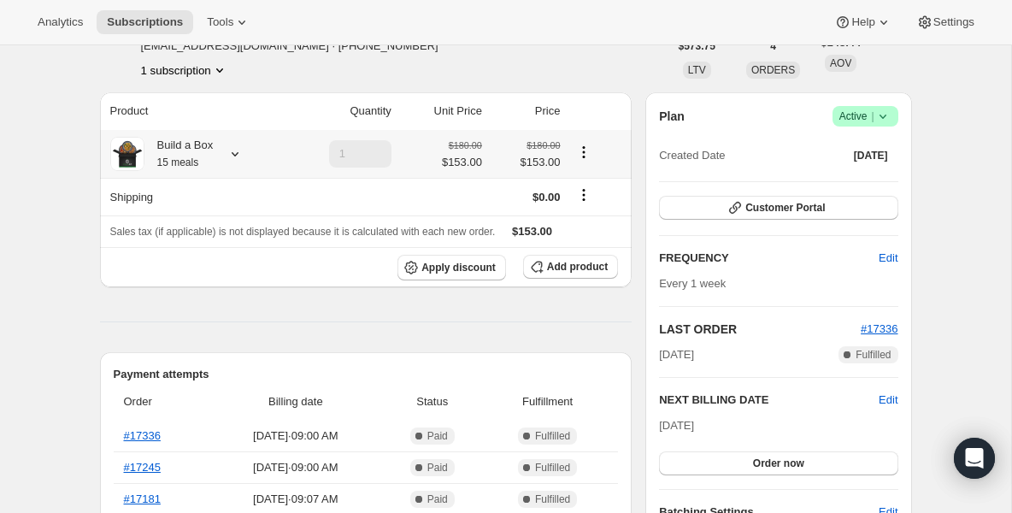
scroll to position [103, 0]
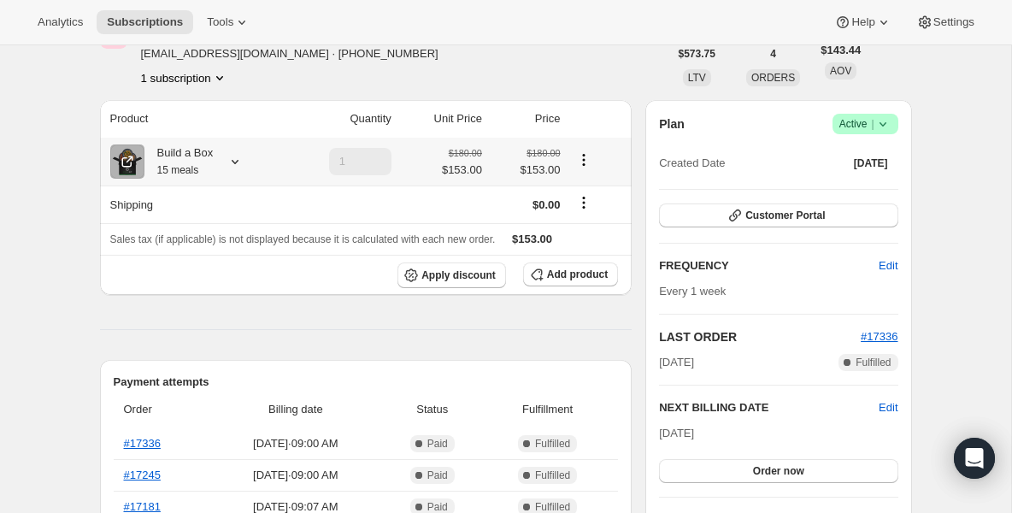
click at [180, 165] on small "15 meals" at bounding box center [178, 170] width 42 height 12
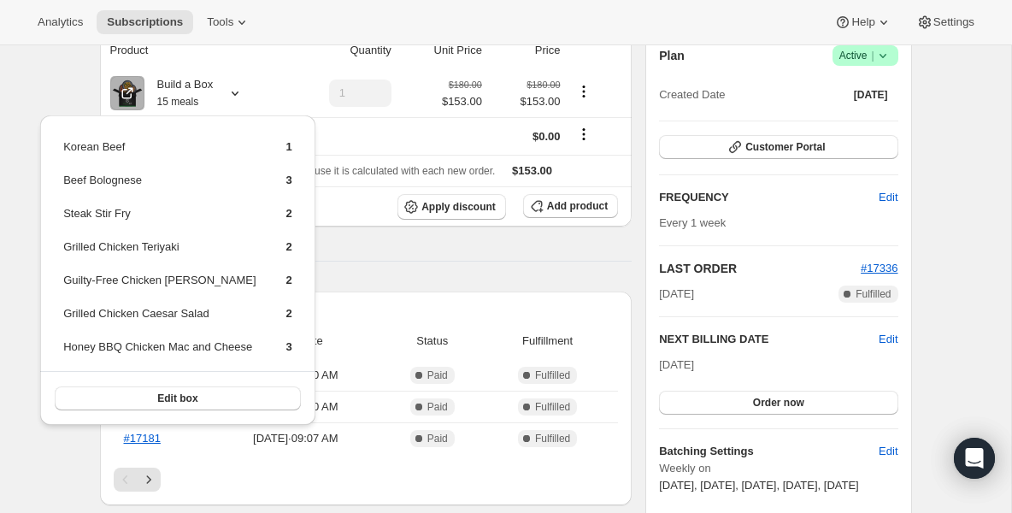
scroll to position [205, 0]
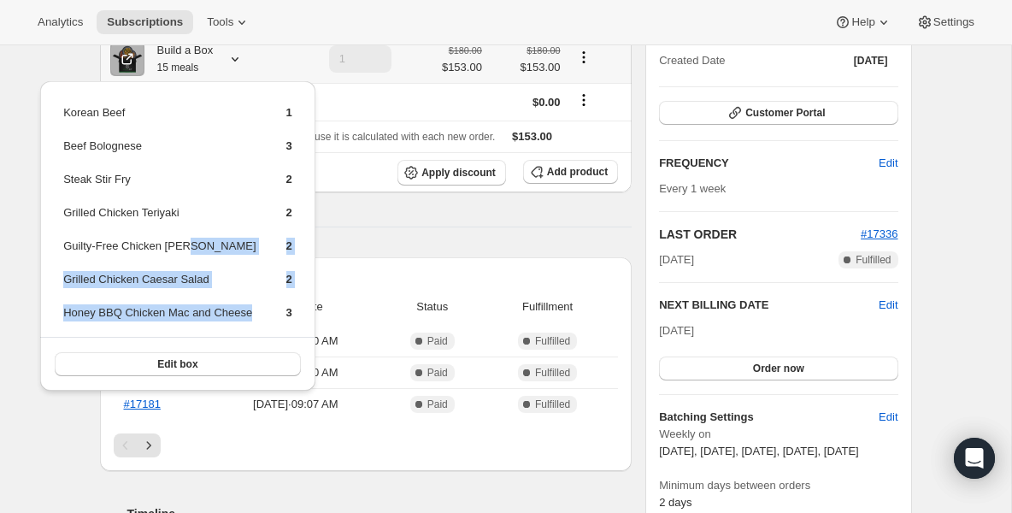
drag, startPoint x: 187, startPoint y: 248, endPoint x: 186, endPoint y: 328, distance: 80.4
click at [188, 330] on tbody "Korean Beef 1 Beef Bolognese 3 Steak Stir Fry 2 Grilled Chicken Teriyaki 2 Guil…" at bounding box center [177, 219] width 231 height 232
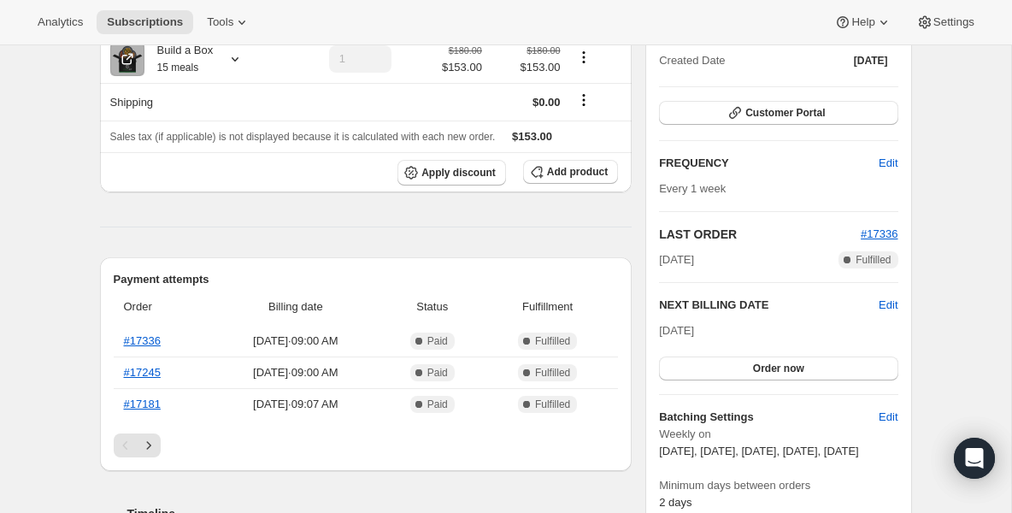
scroll to position [0, 0]
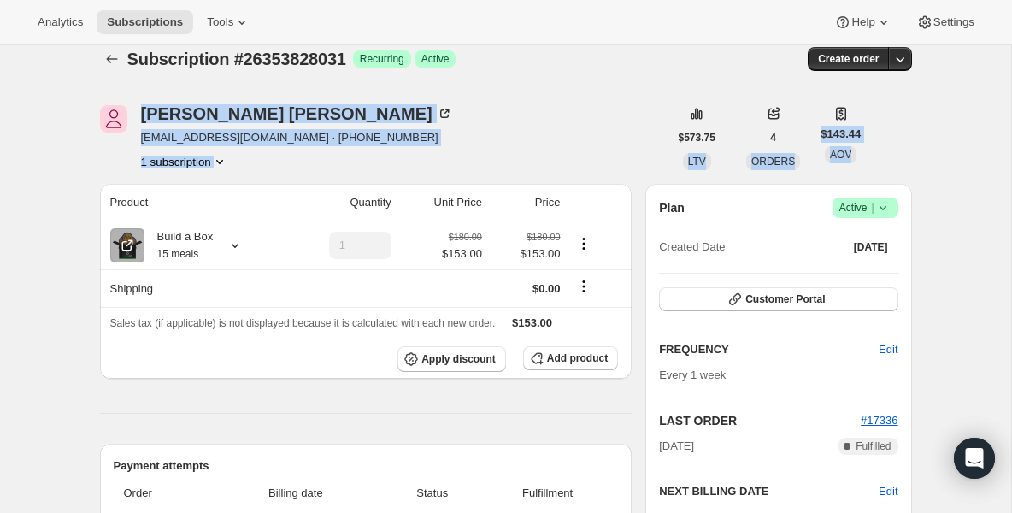
drag, startPoint x: 638, startPoint y: 219, endPoint x: 640, endPoint y: -21, distance: 239.4
click at [640, 0] on html "Analytics Subscriptions Tools Help Settings Skip to content Subscription #26353…" at bounding box center [506, 237] width 1012 height 513
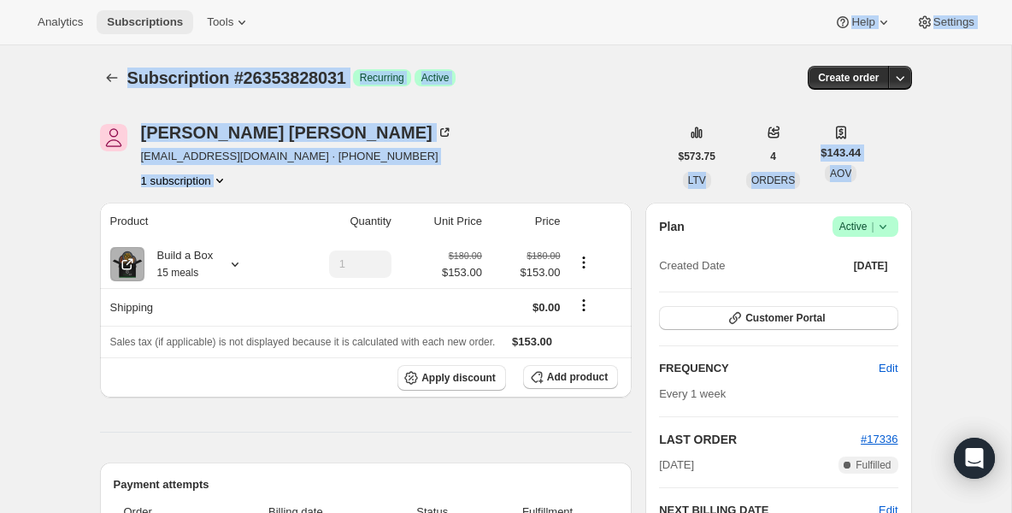
click at [141, 27] on span "Subscriptions" at bounding box center [145, 22] width 76 height 14
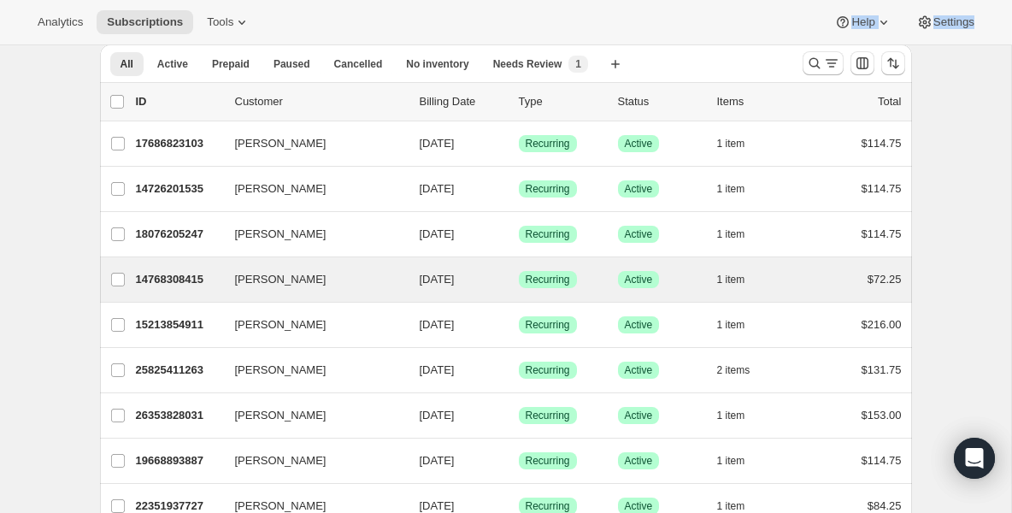
scroll to position [68, 0]
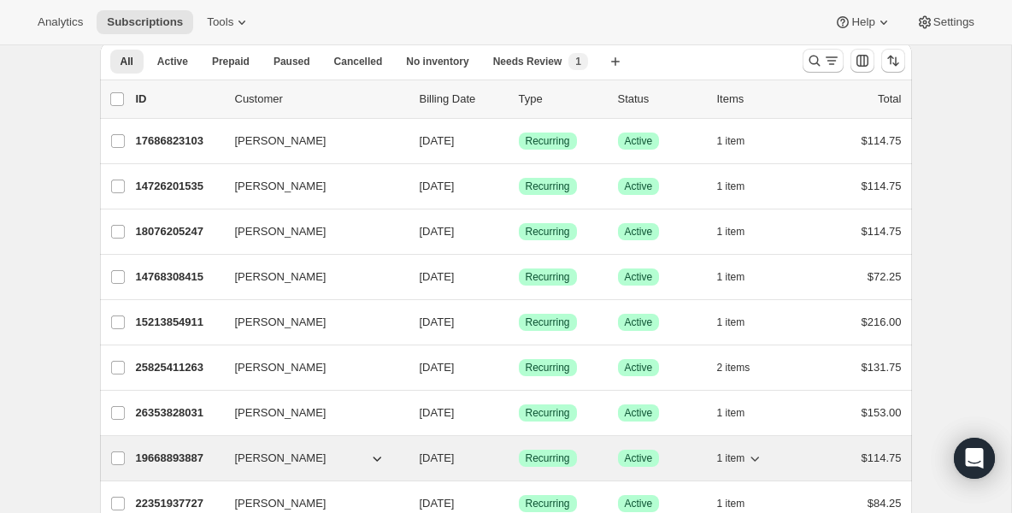
click at [180, 457] on p "19668893887" at bounding box center [178, 458] width 85 height 17
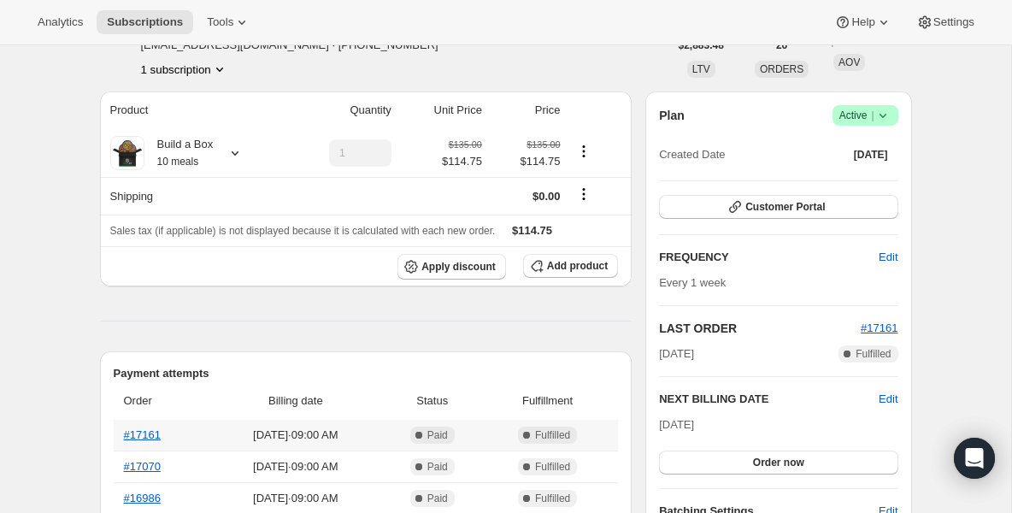
scroll to position [137, 0]
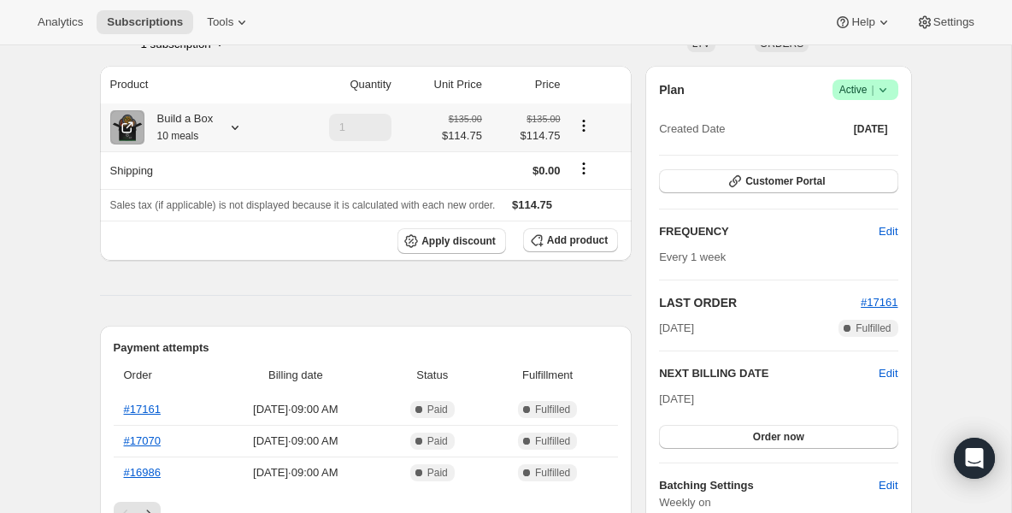
click at [180, 134] on small "10 meals" at bounding box center [178, 136] width 42 height 12
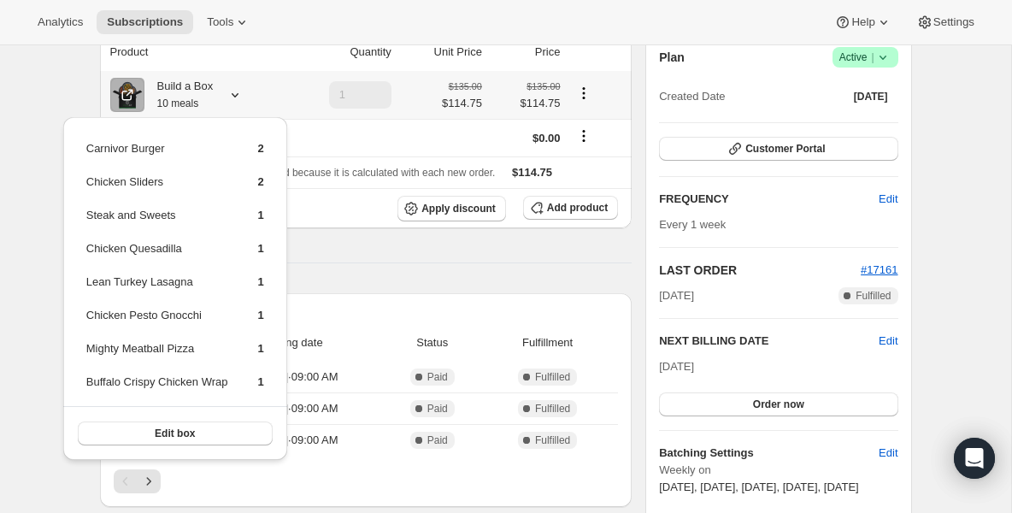
scroll to position [171, 0]
